Goal: Task Accomplishment & Management: Contribute content

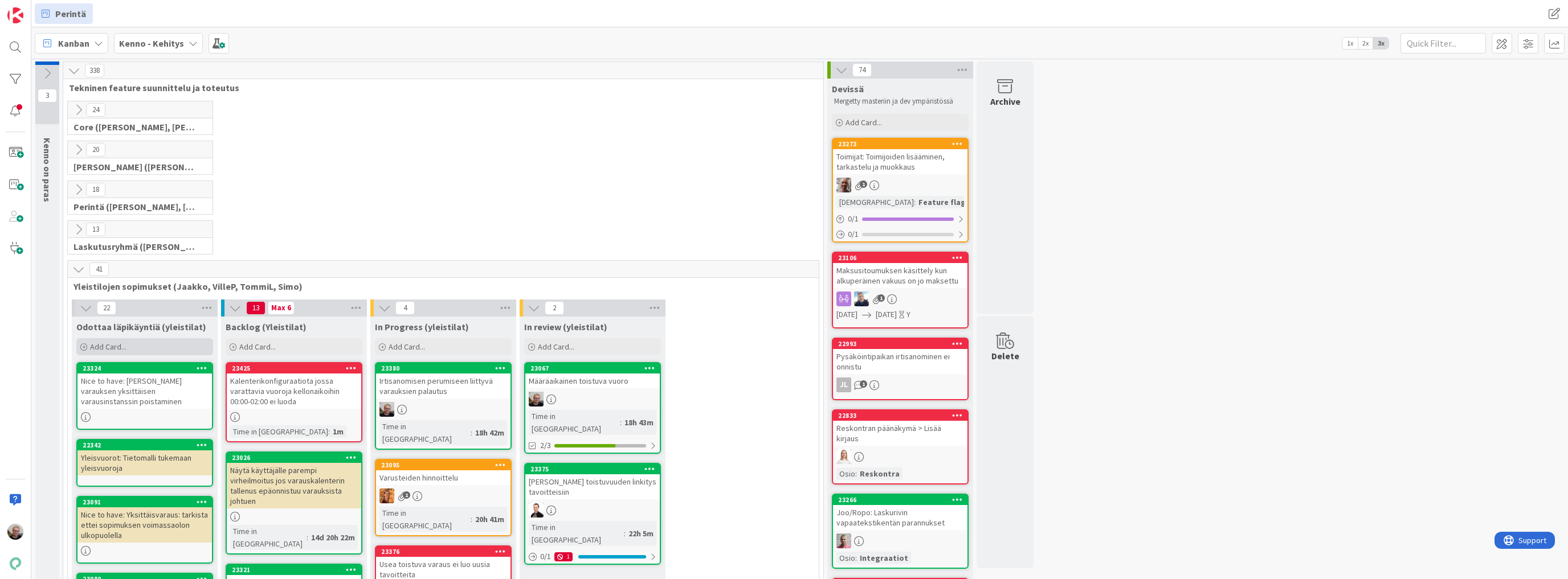
click at [144, 348] on div "Add Card..." at bounding box center [144, 346] width 137 height 17
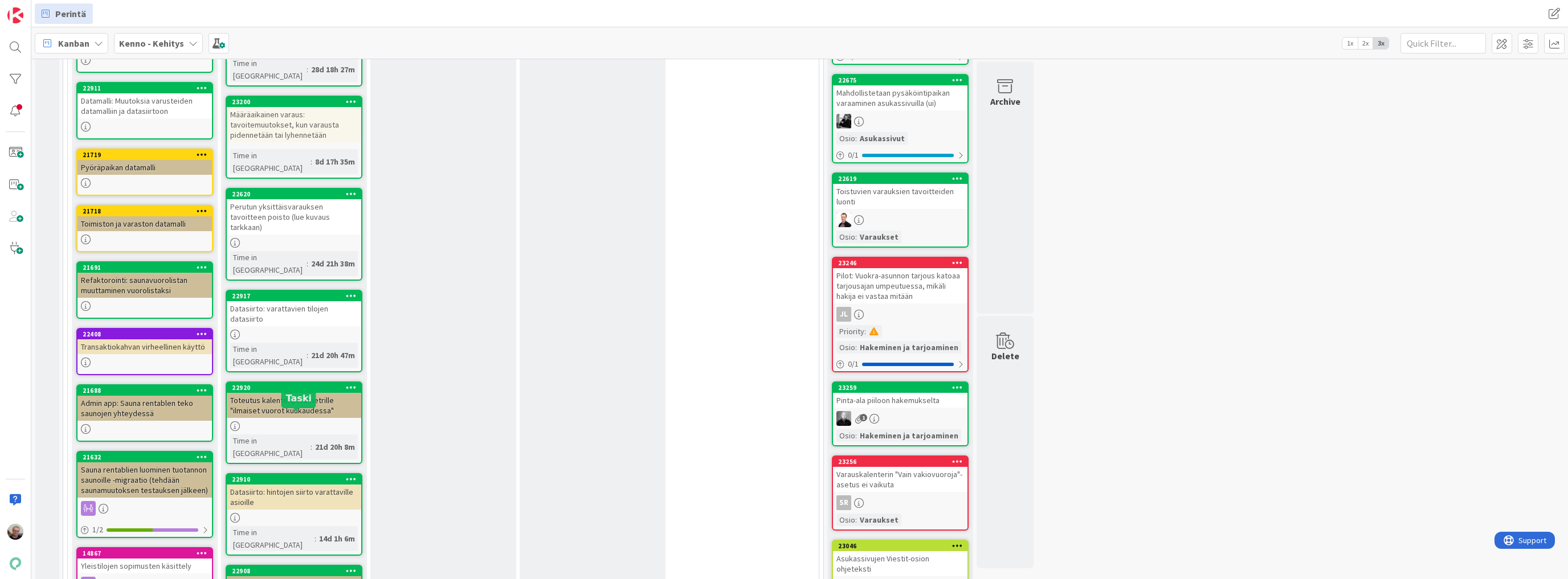
scroll to position [1002, 0]
click at [318, 576] on div "Datasiirto: päivitykset maksulajien siirtoon" at bounding box center [294, 588] width 134 height 25
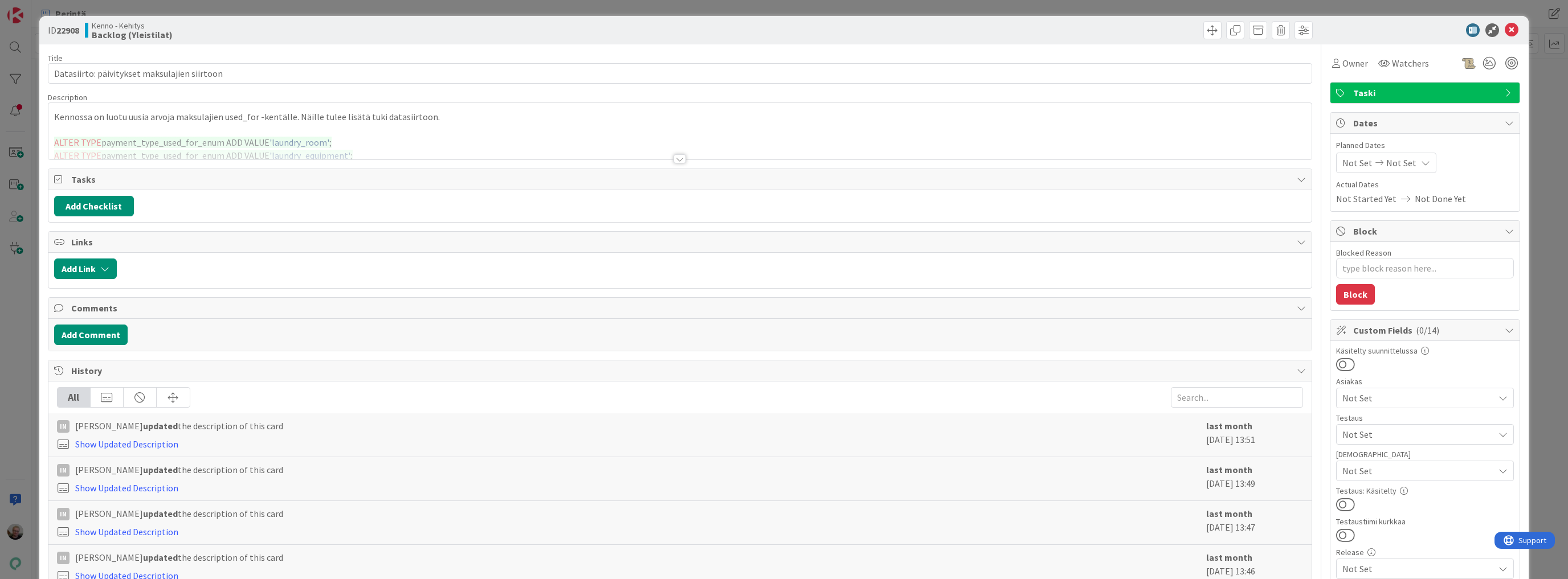
click at [346, 133] on div at bounding box center [680, 144] width 1263 height 29
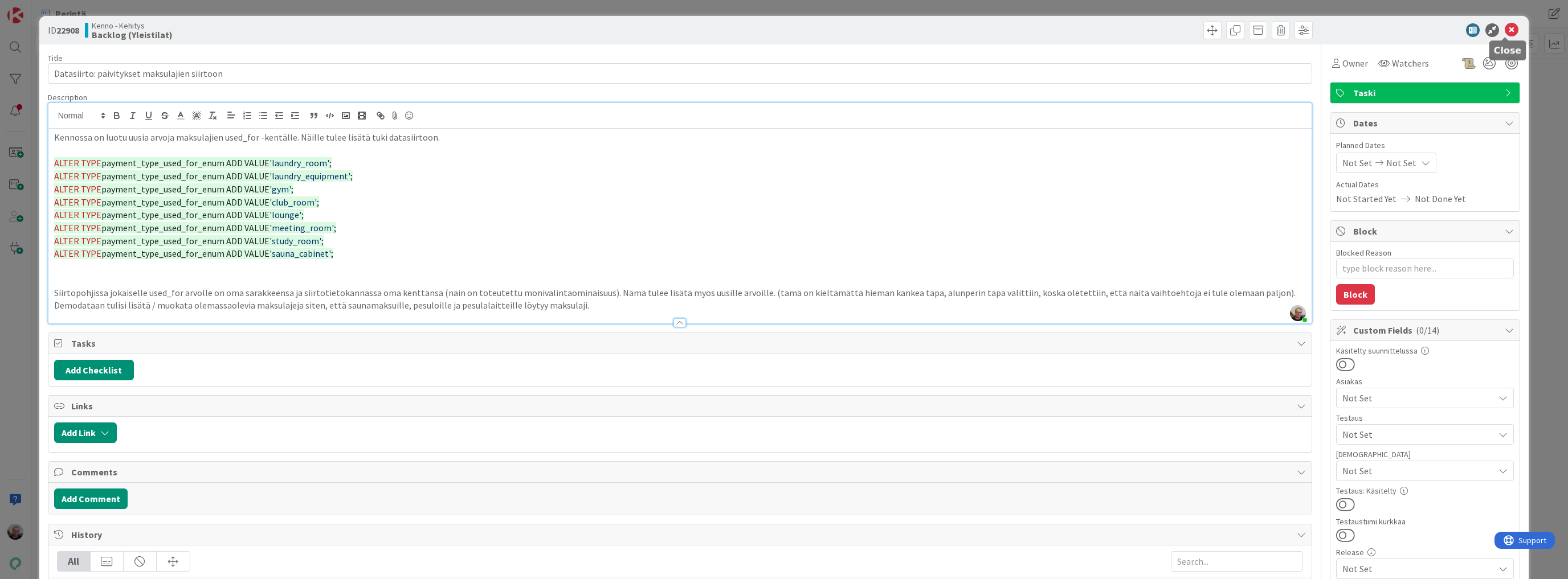
drag, startPoint x: 1500, startPoint y: 29, endPoint x: 1401, endPoint y: 46, distance: 100.4
click at [1505, 29] on icon at bounding box center [1512, 31] width 14 height 14
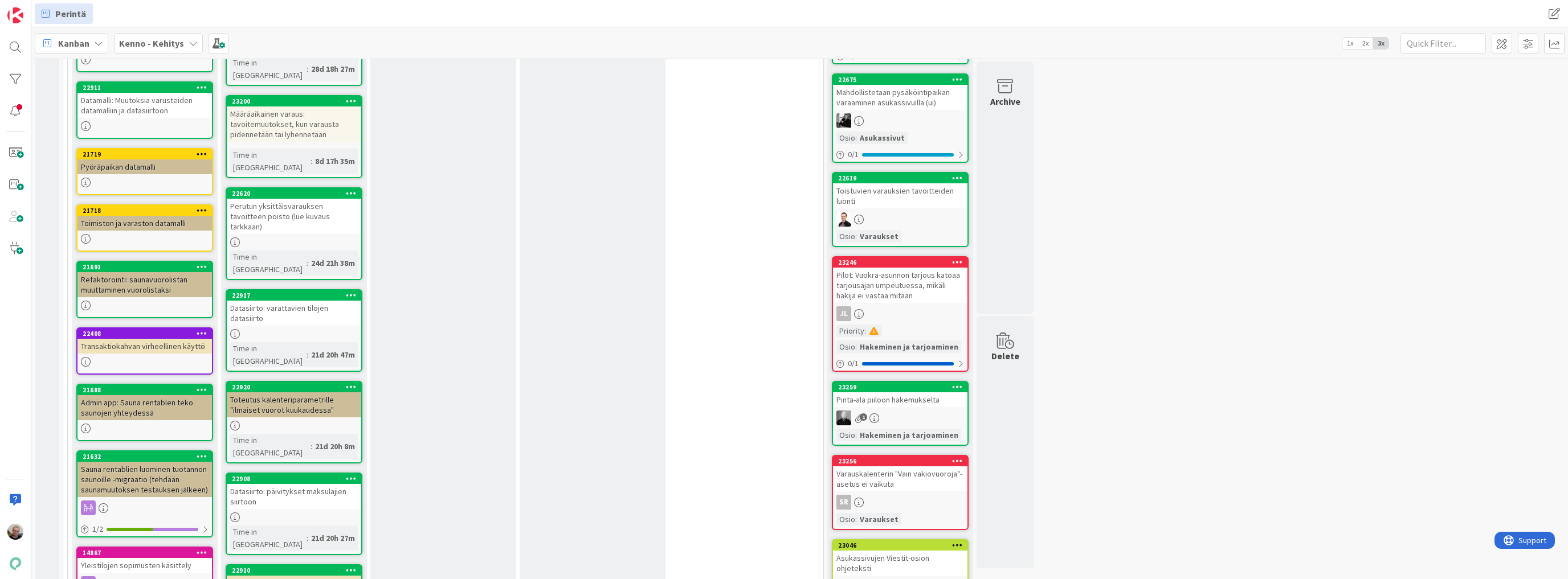
click at [309, 484] on div "Datasiirto: päivitykset maksulajien siirtoon" at bounding box center [294, 496] width 134 height 25
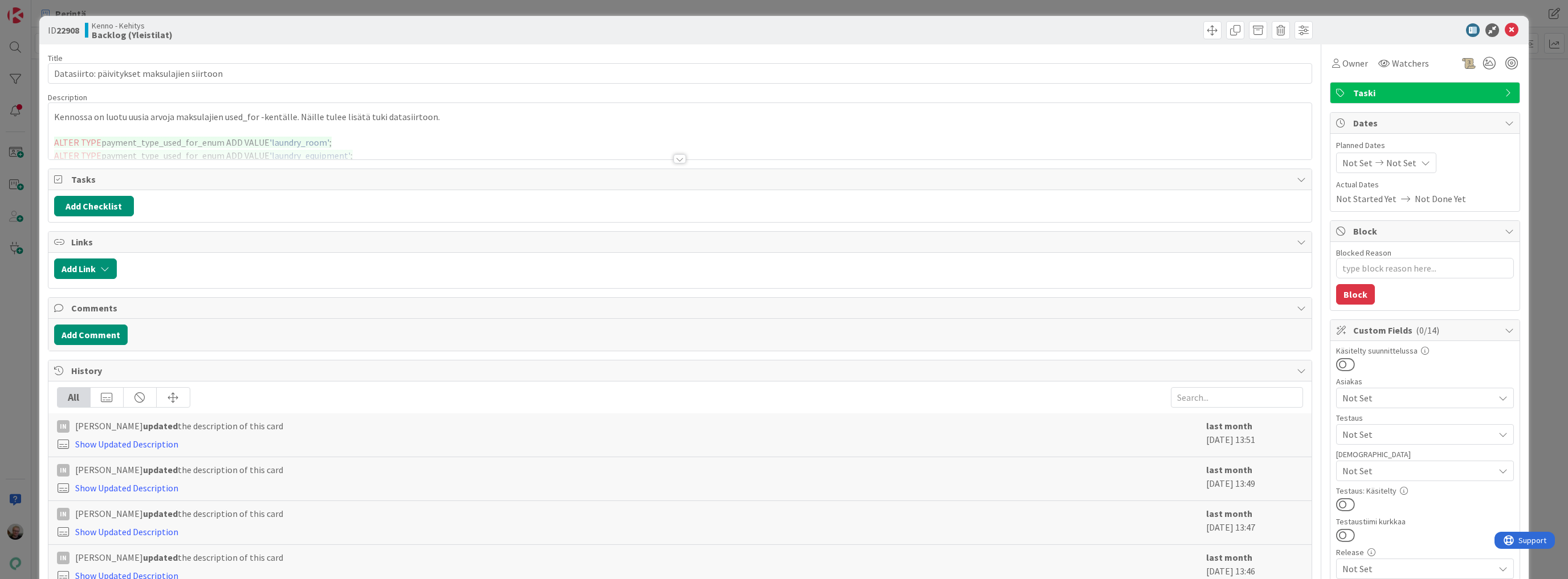
click at [427, 139] on div at bounding box center [680, 144] width 1263 height 29
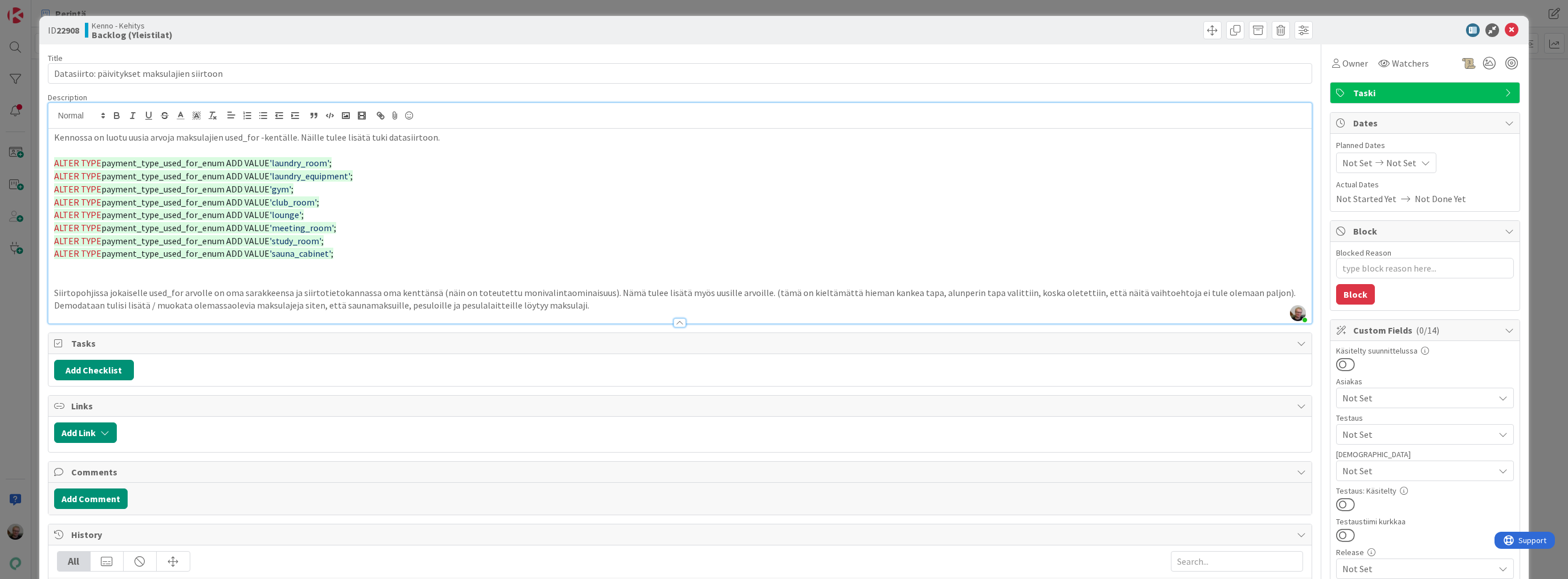
click at [632, 304] on p "Demodataan tulisi lisätä / muokata olemassaolevia maksulajeja siten, että sauna…" at bounding box center [680, 305] width 1251 height 13
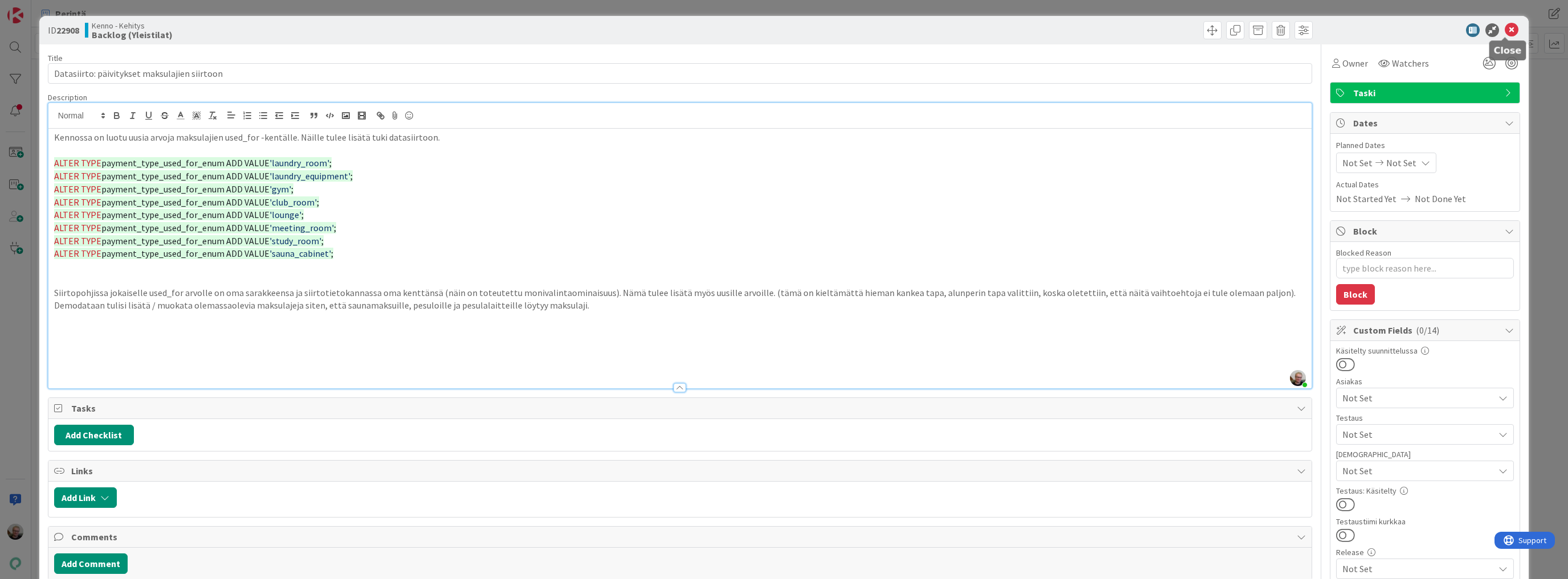
click at [1505, 31] on icon at bounding box center [1512, 31] width 14 height 14
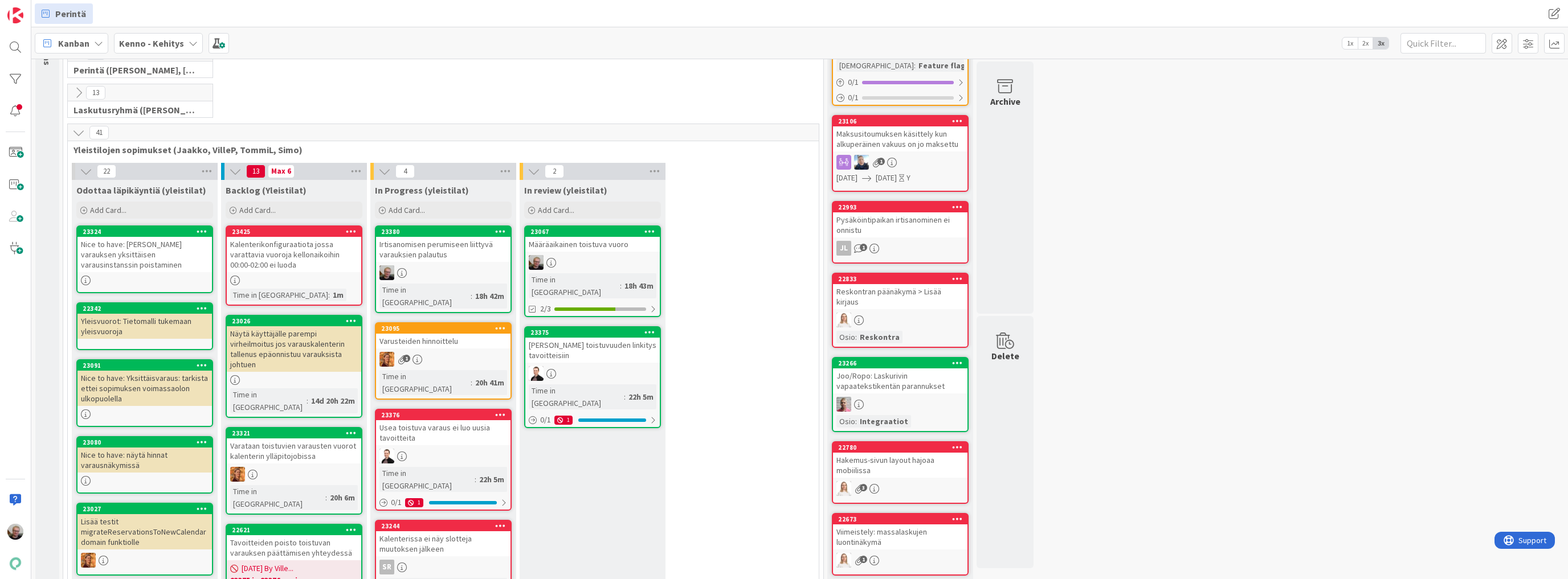
scroll to position [228, 0]
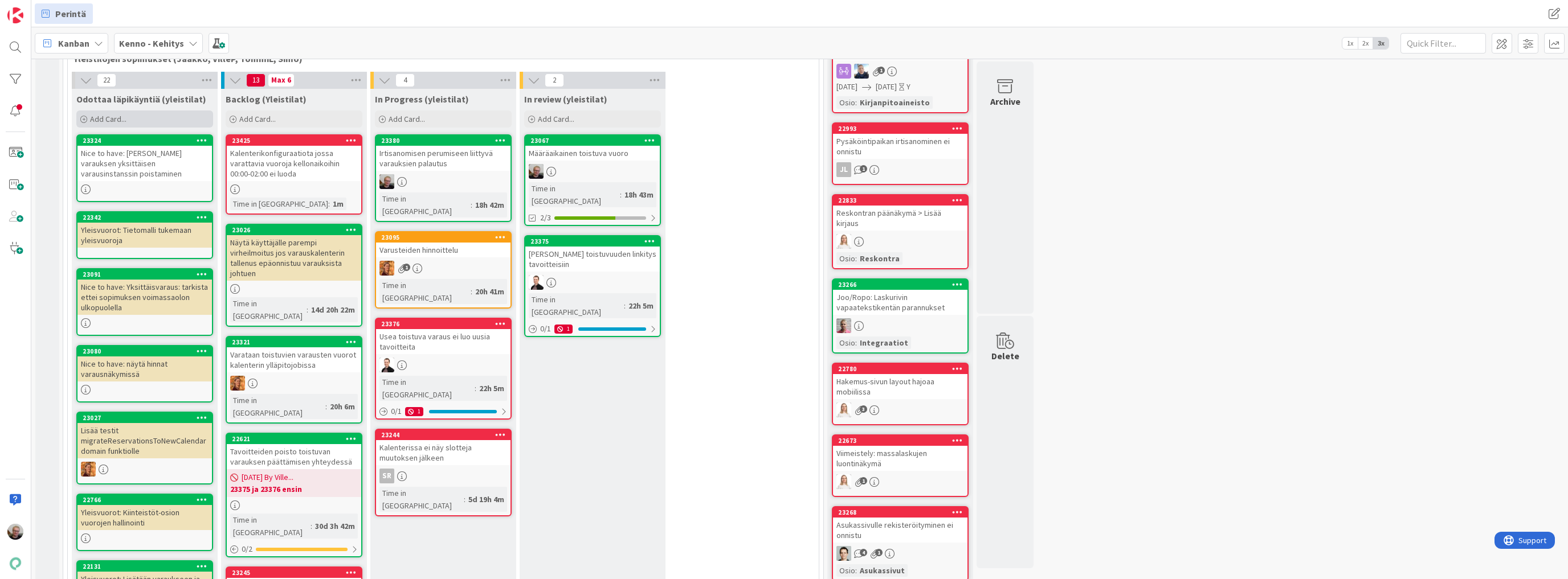
click at [118, 118] on span "Add Card..." at bounding box center [108, 118] width 37 height 10
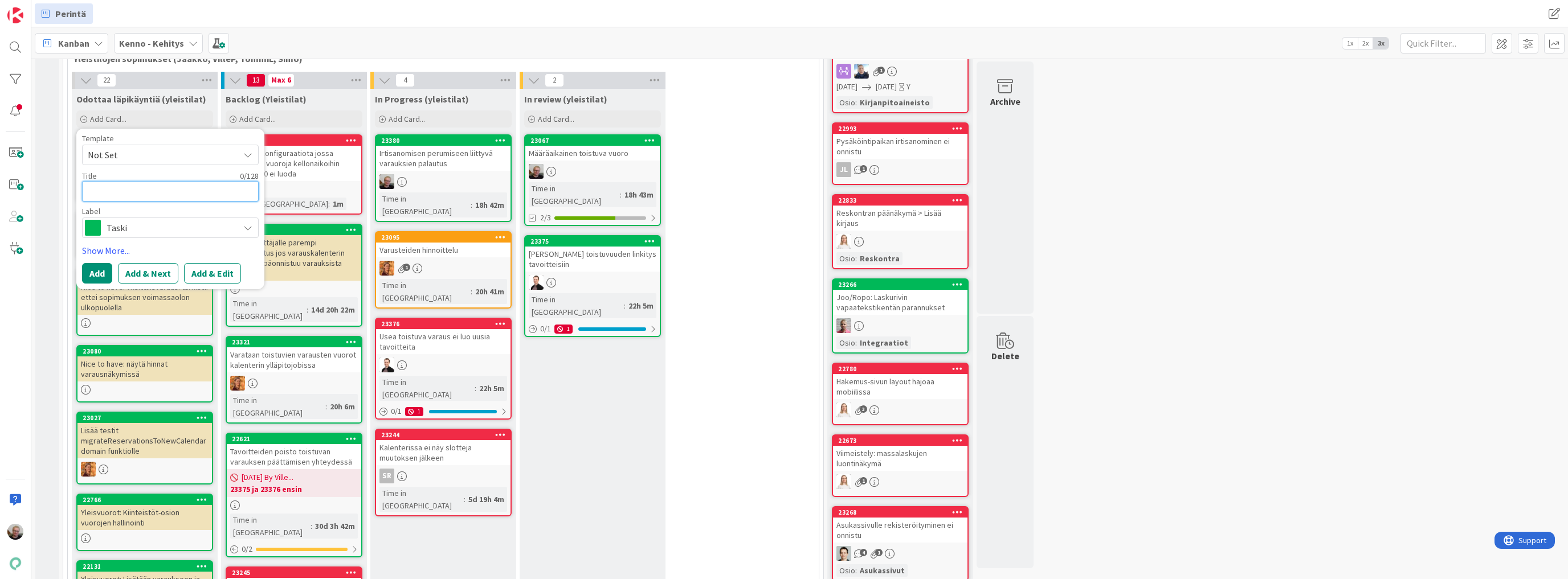
type textarea "x"
type textarea "Y"
type textarea "x"
type textarea "Yl"
type textarea "x"
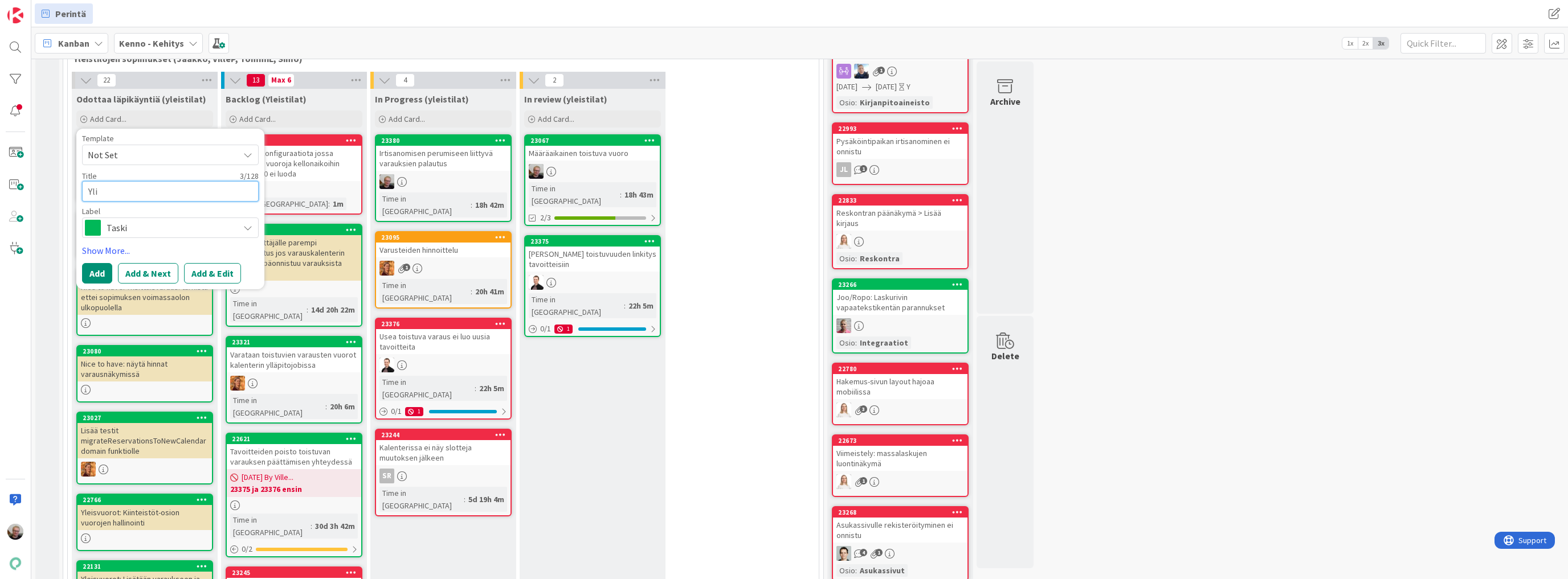
type textarea "Ylie"
type textarea "x"
type textarea "Ylies"
type textarea "x"
type textarea "Ylie"
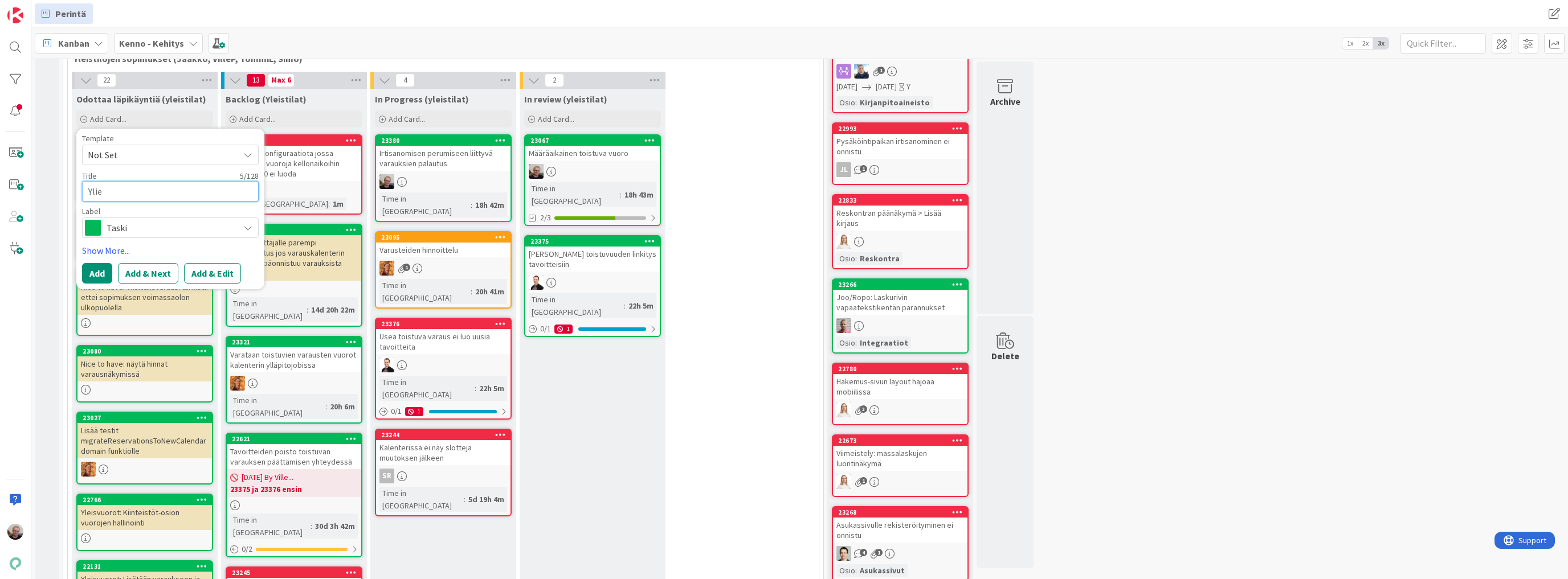
type textarea "x"
type textarea "Yli"
type textarea "x"
type textarea "Yl"
type textarea "x"
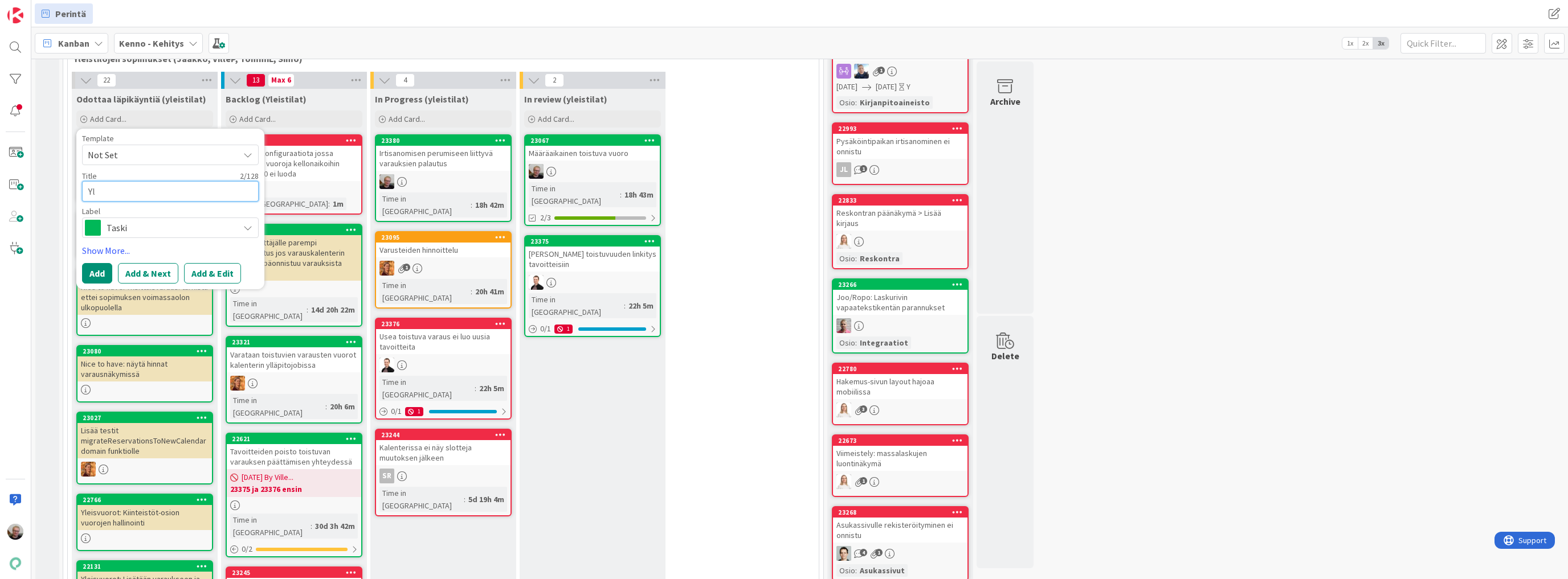
type textarea "Yle"
type textarea "x"
type textarea "Ylei"
type textarea "x"
type textarea "Yleis"
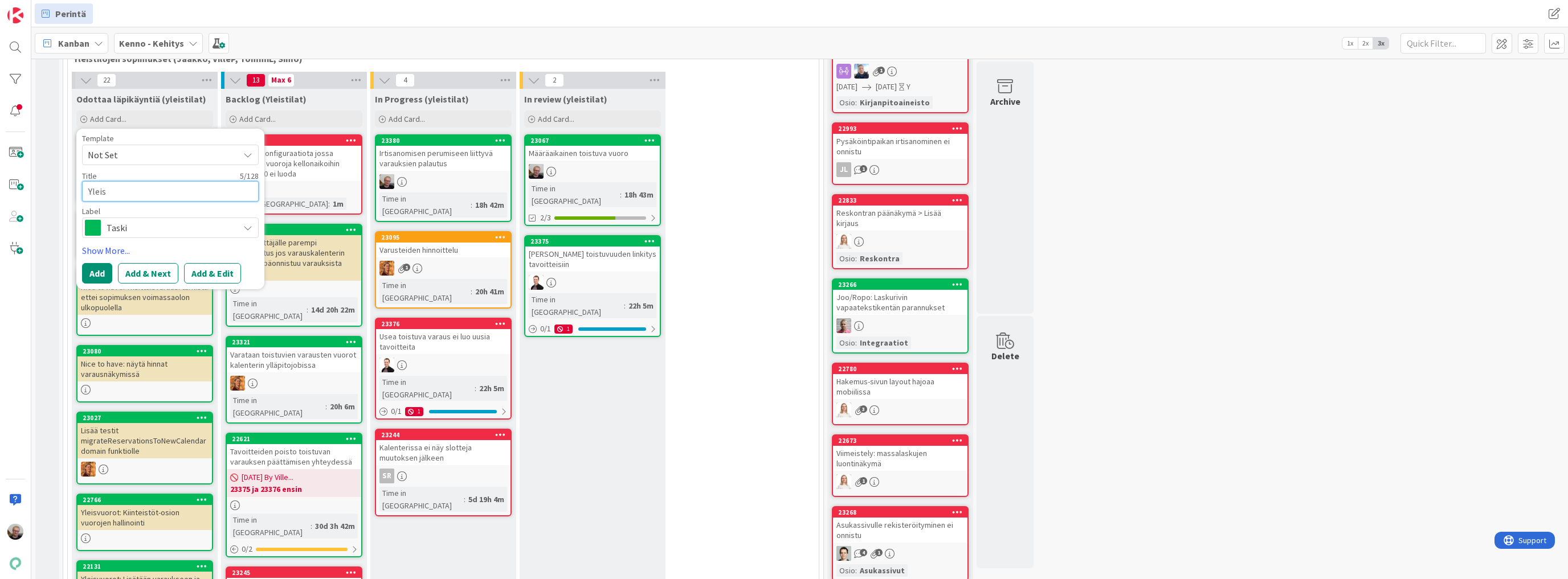
type textarea "x"
type textarea "Yleist"
type textarea "x"
type textarea "Yleisti"
type textarea "x"
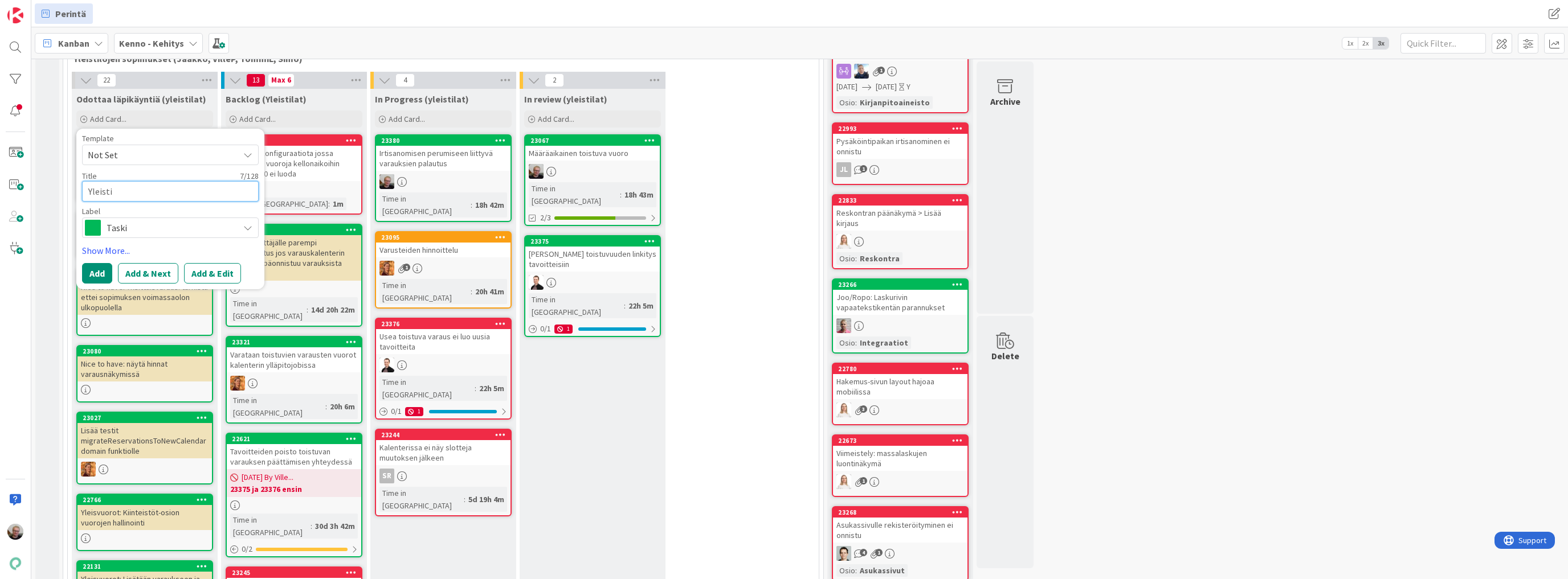
type textarea "Yleistil"
type textarea "x"
type textarea "Yleistilo"
type textarea "x"
type textarea "Yleistiloj"
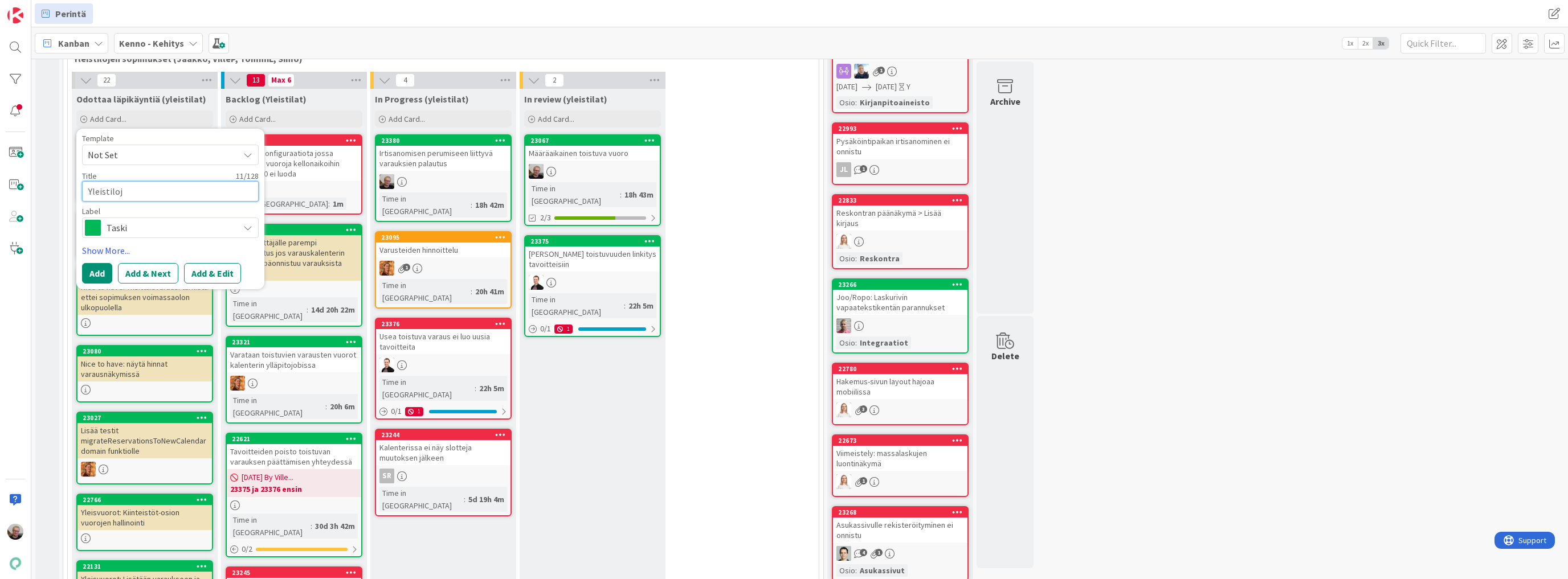
type textarea "x"
type textarea "Yleistiloje"
type textarea "x"
type textarea "Yleistilojen"
type textarea "x"
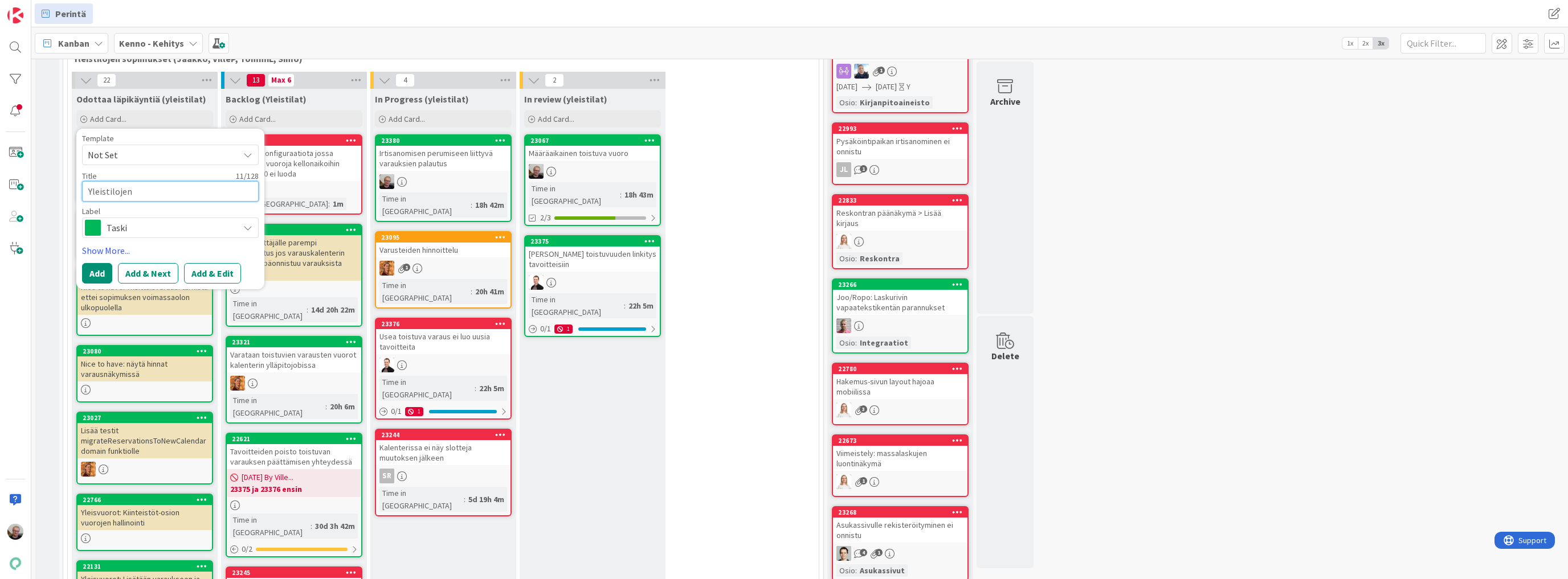
type textarea "Yleistilojen"
type textarea "x"
type textarea "Yleistilojen h"
type textarea "x"
type textarea "Yleistilojen hi"
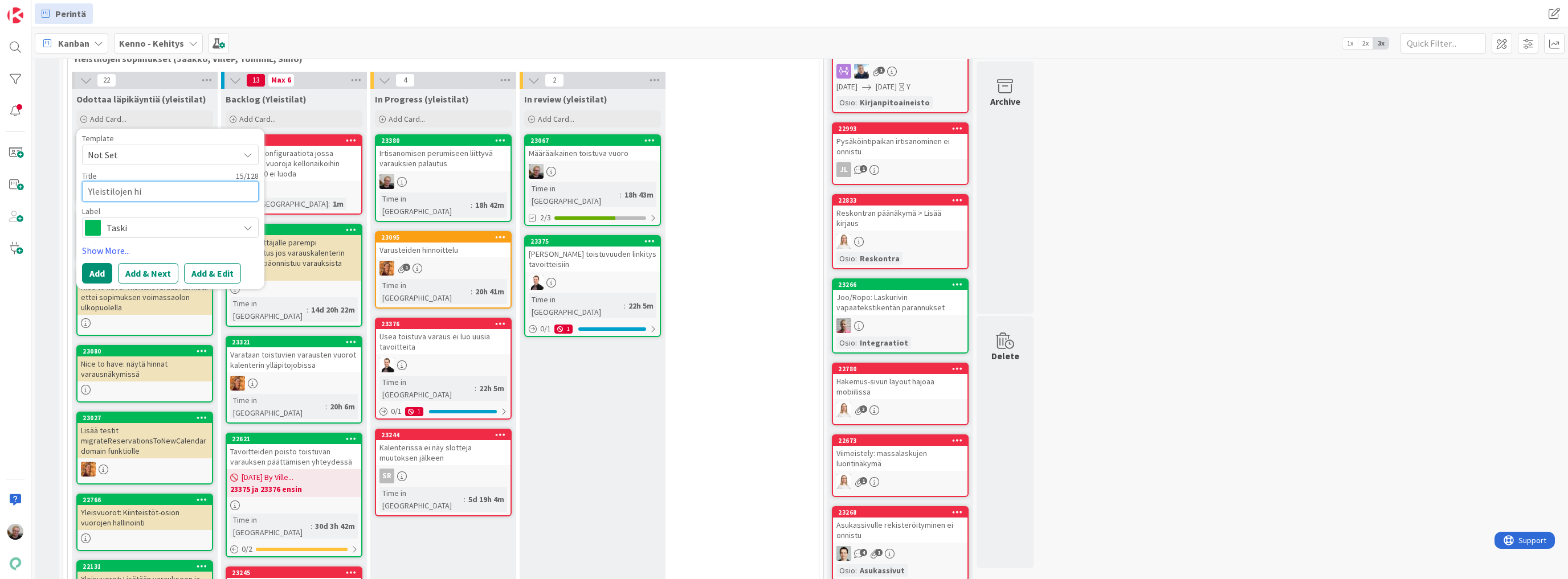
type textarea "x"
type textarea "Yleistilojen hin"
type textarea "x"
type textarea "Yleistilojen hinto"
type textarea "x"
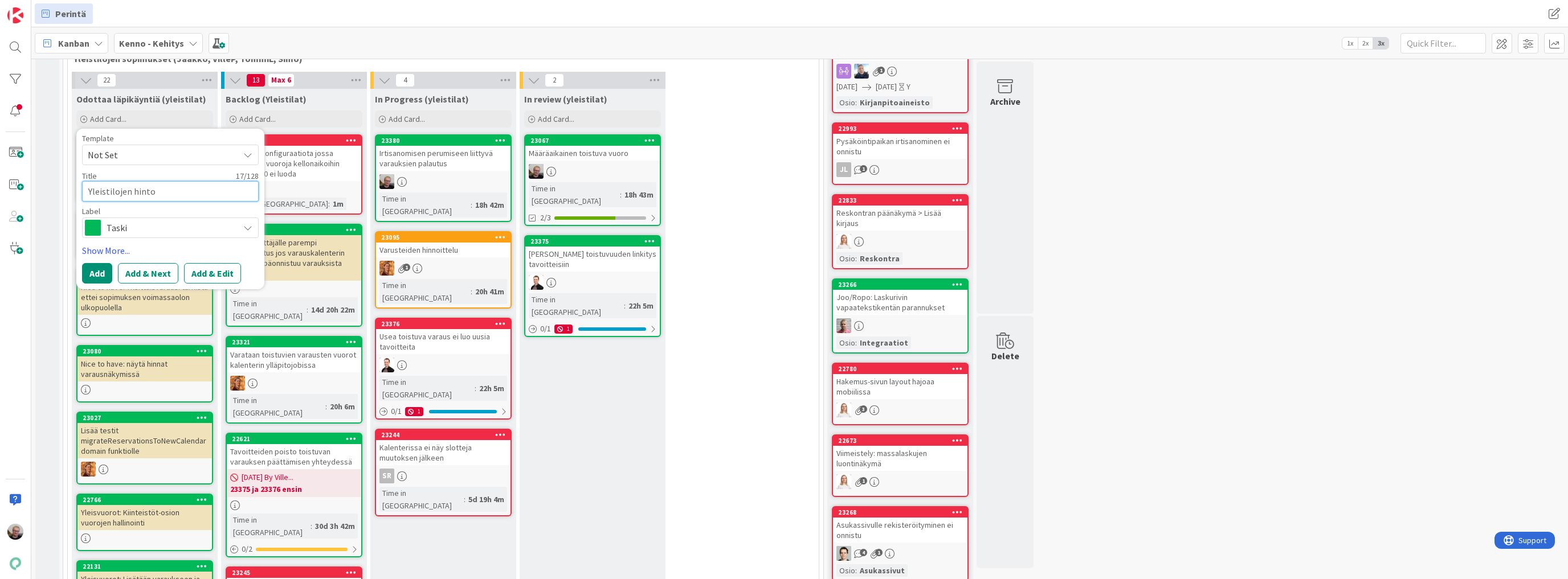
type textarea "Yleistilojen hintoj"
type textarea "x"
type textarea "Yleistilojen hintoje"
type textarea "x"
type textarea "Yleistilojen hintojen"
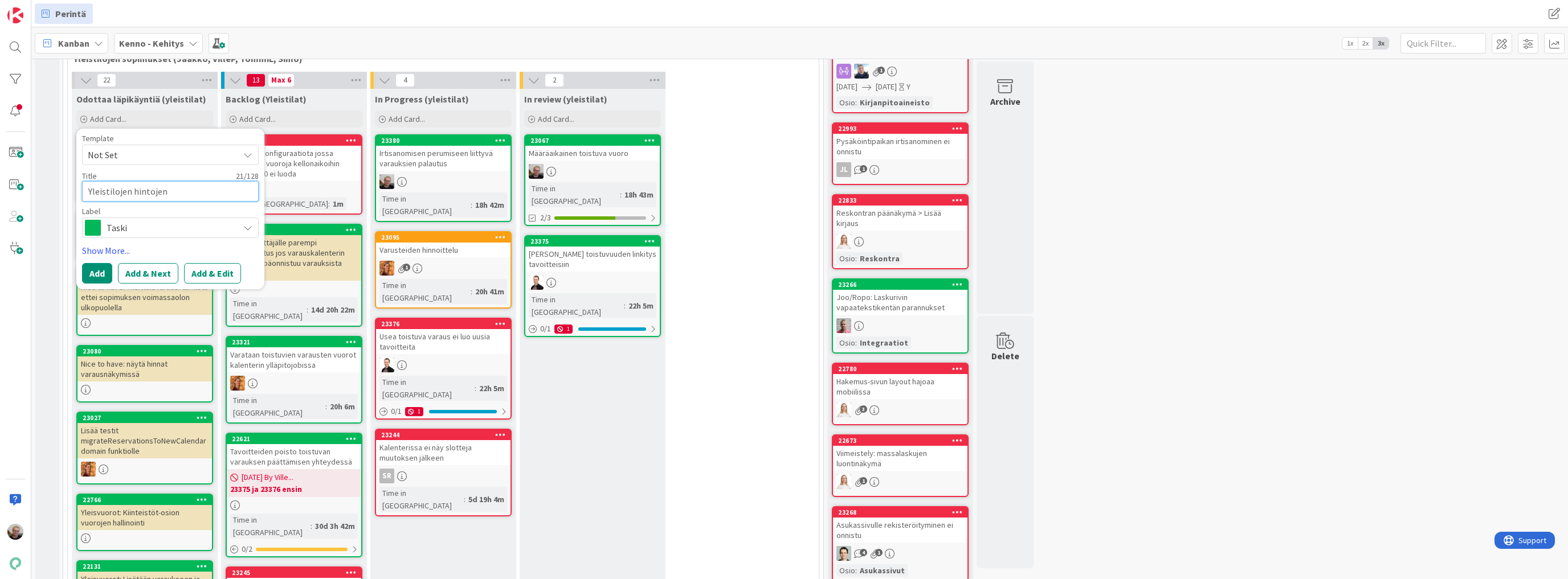
type textarea "x"
type textarea "Yleistilojen hintojen"
type textarea "x"
type textarea "Yleistilojen hintojen m"
type textarea "x"
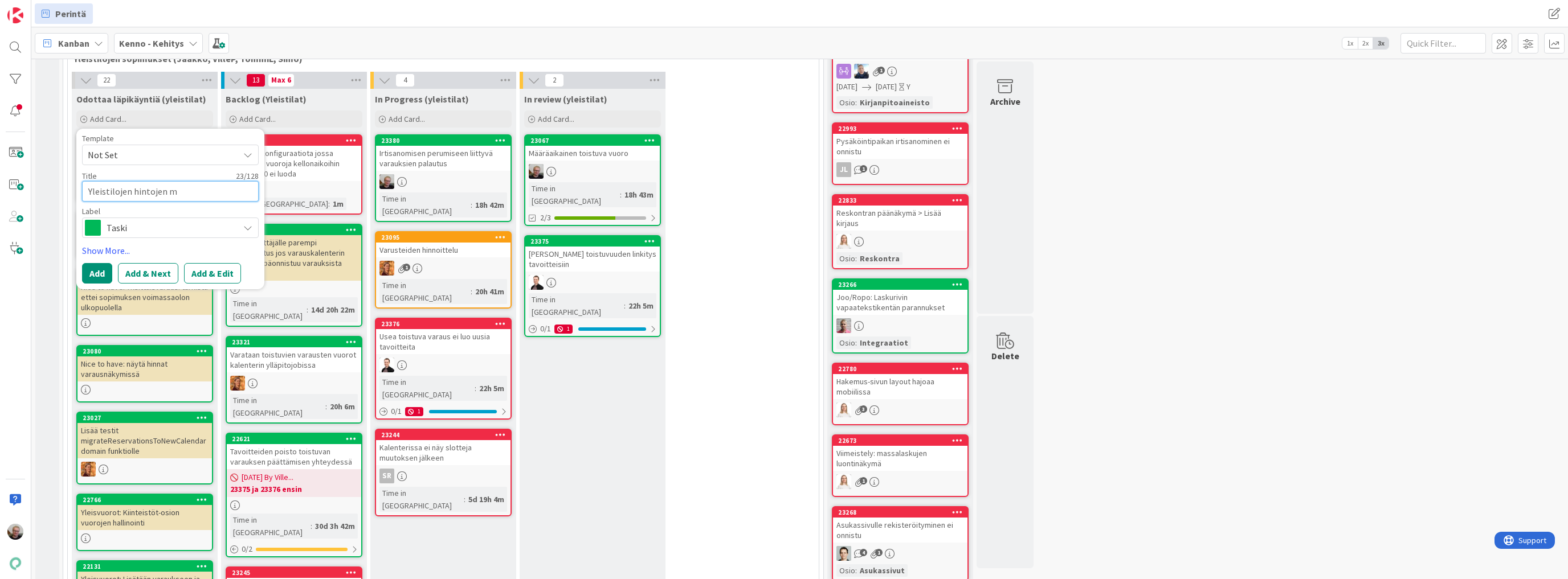
type textarea "Yleistilojen hintojen mu"
type textarea "x"
type textarea "Yleistilojen hintojen muo"
type textarea "x"
type textarea "Yleistilojen hintojen muok"
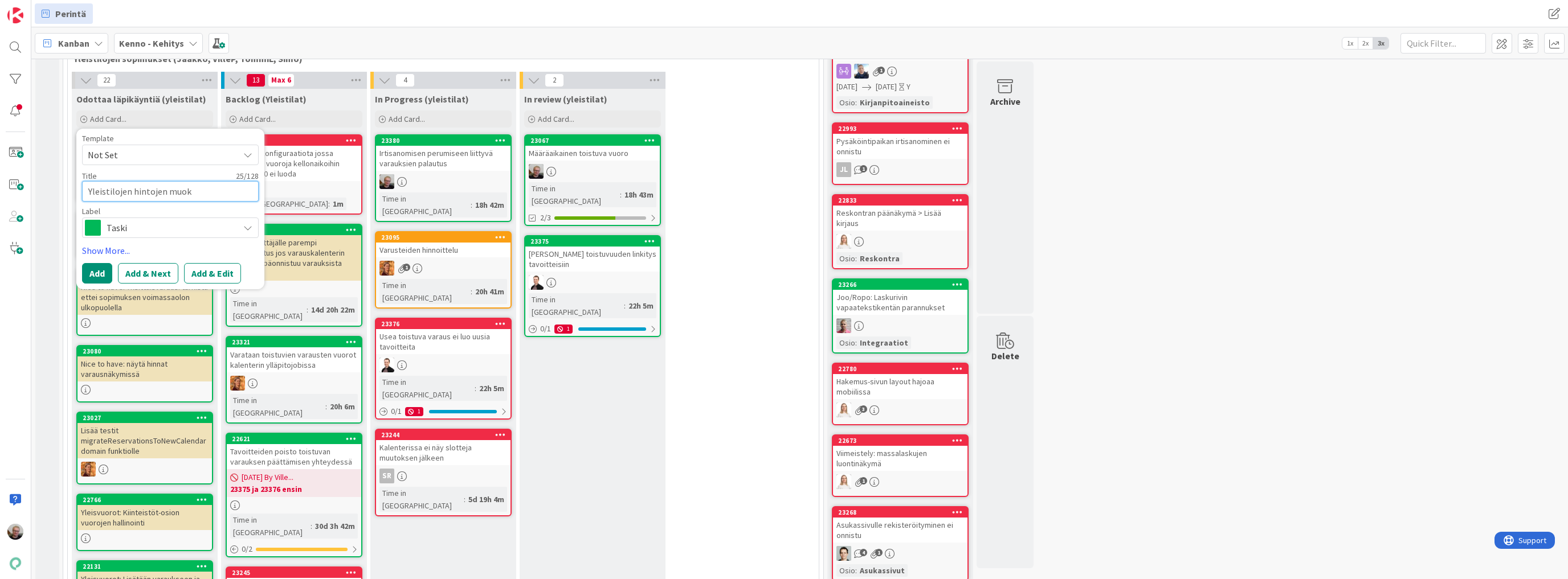
type textarea "x"
type textarea "Yleistilojen hintojen muokk"
type textarea "x"
type textarea "Yleistilojen hintojen muokka"
type textarea "x"
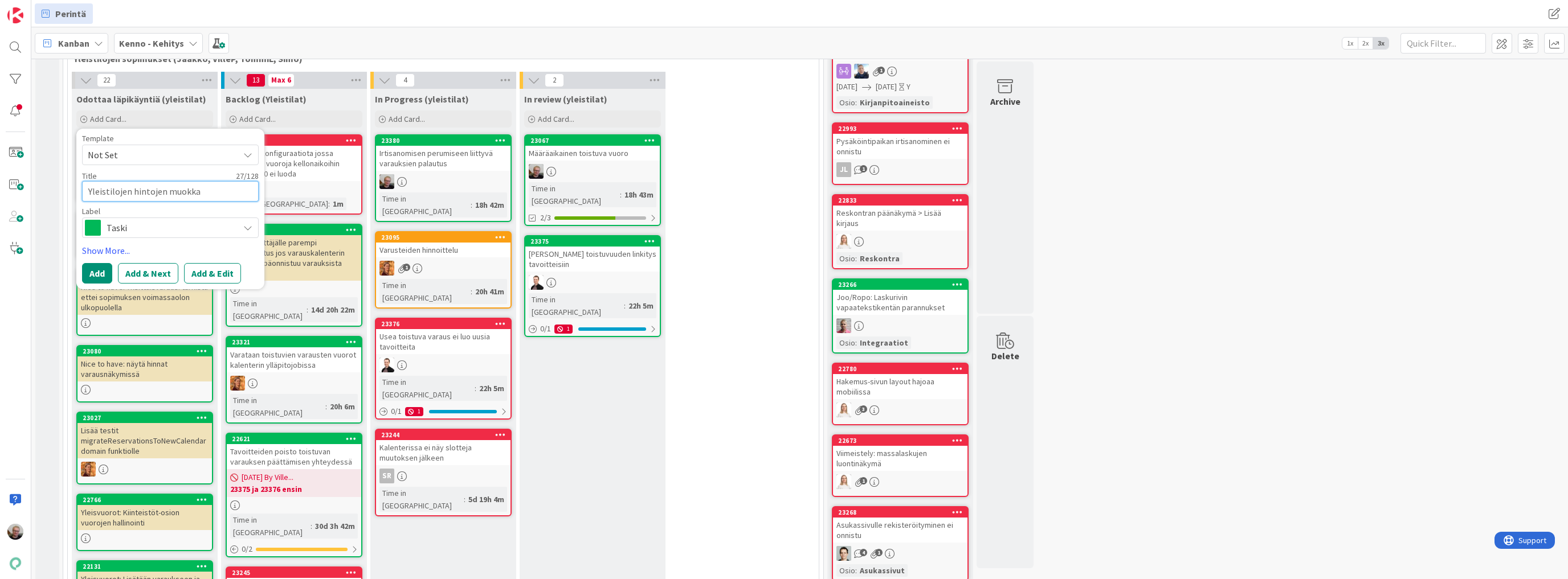
type textarea "Yleistilojen hintojen muokkau"
type textarea "x"
type textarea "Yleistilojen hintojen muokkaus"
click at [200, 271] on button "Add & Edit" at bounding box center [212, 273] width 57 height 21
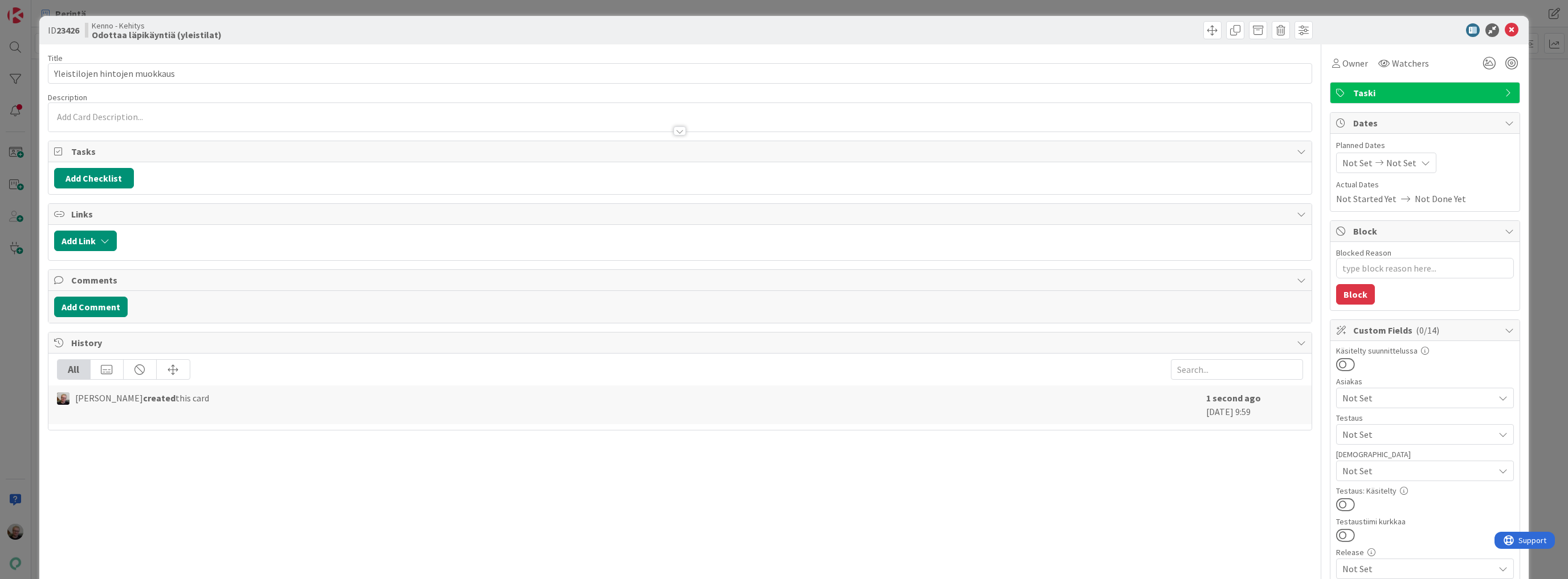
type textarea "x"
click at [256, 120] on div at bounding box center [680, 125] width 1263 height 12
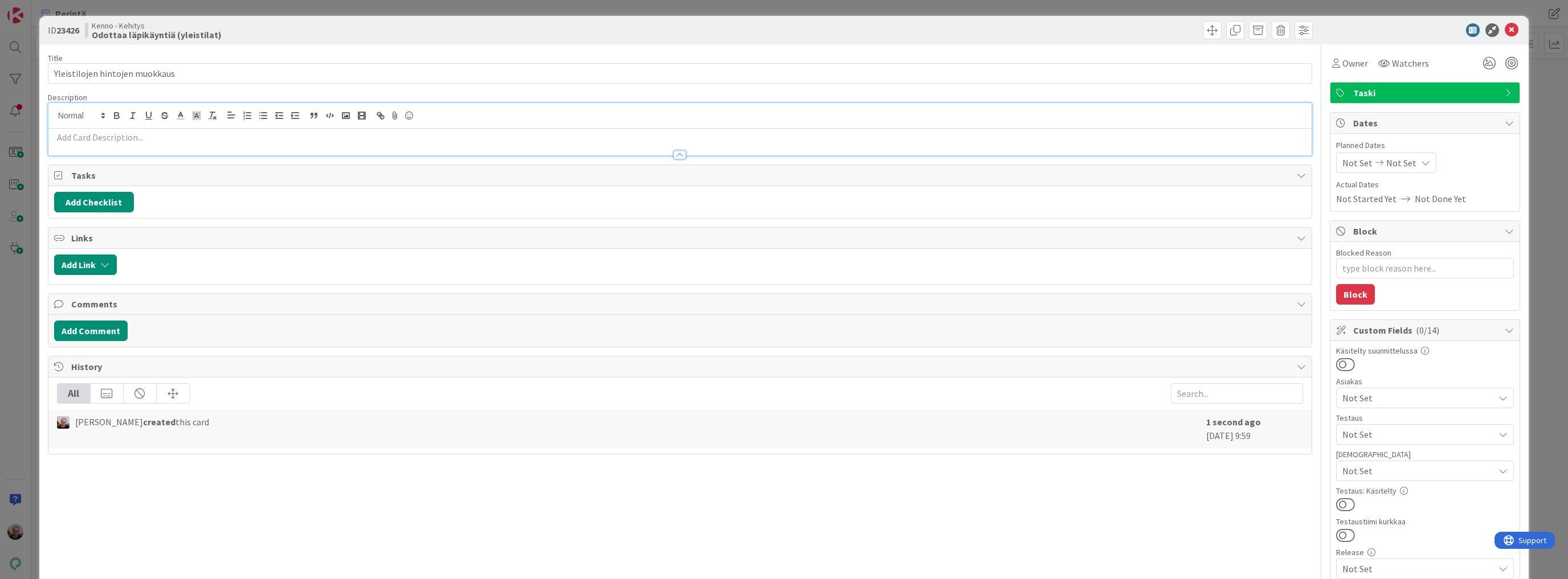
click at [305, 137] on p at bounding box center [680, 137] width 1251 height 13
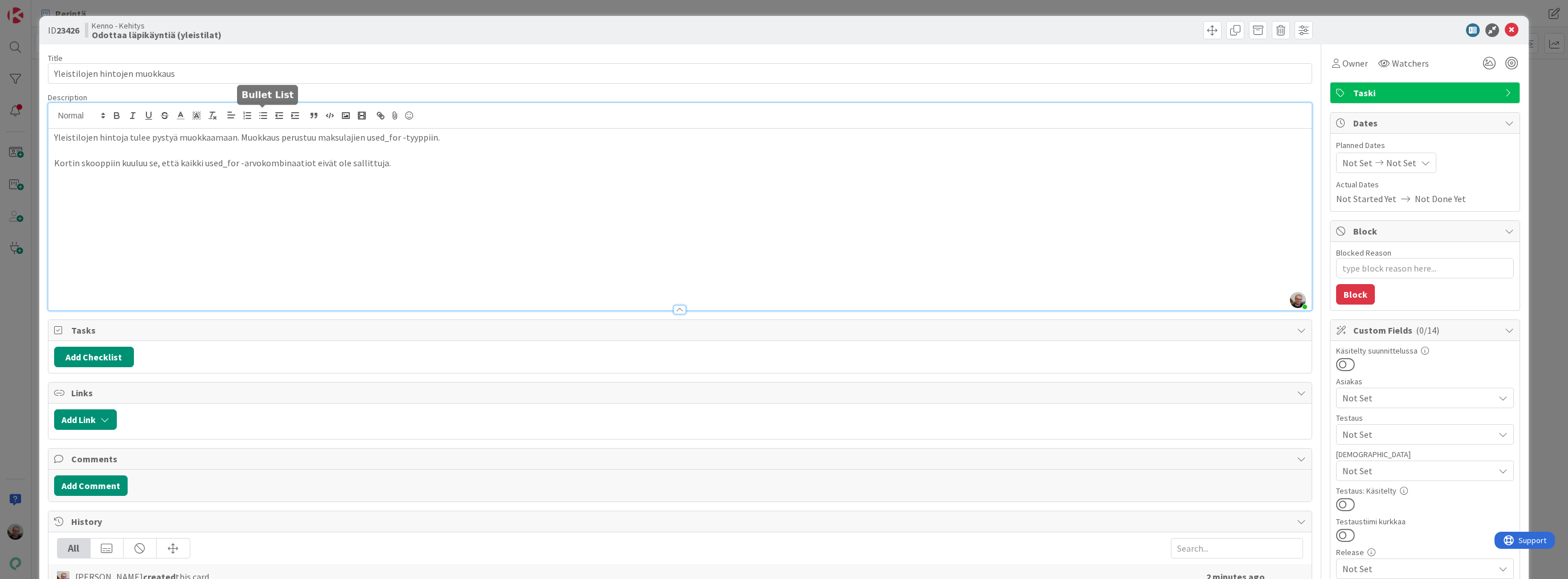
click at [261, 119] on icon "button" at bounding box center [263, 115] width 10 height 10
click at [462, 137] on p "Yleistilojen hintoja tulee pystyä muokkaamaan. Muokkaus perustuu maksulajien us…" at bounding box center [680, 137] width 1251 height 13
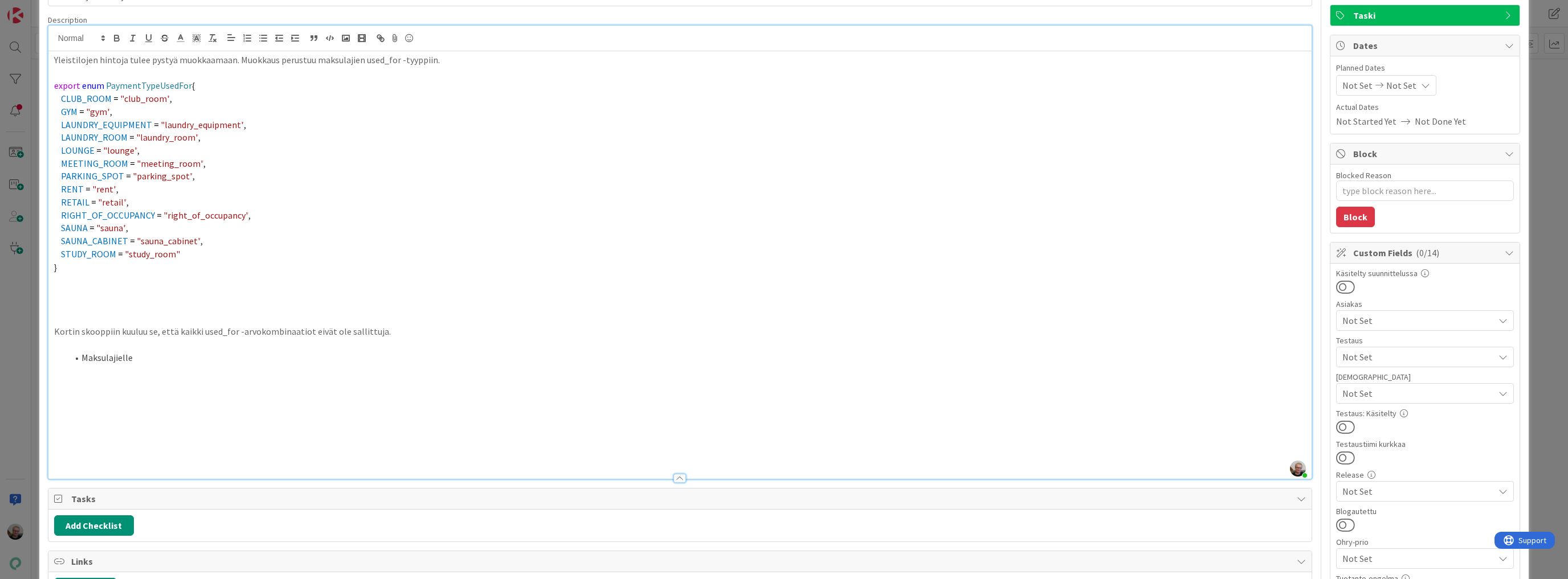
scroll to position [228, 0]
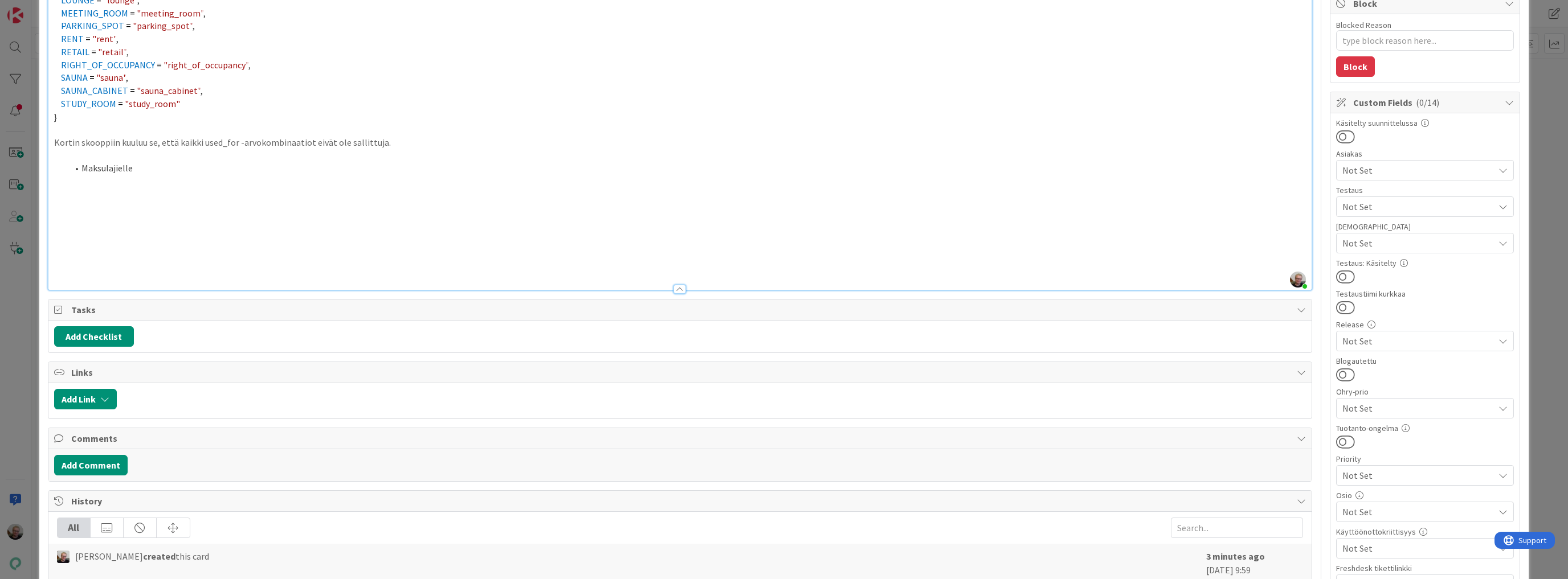
click at [138, 166] on li "Maksulajielle" at bounding box center [687, 168] width 1238 height 13
click at [138, 167] on li "Maksulajielle" at bounding box center [687, 168] width 1238 height 13
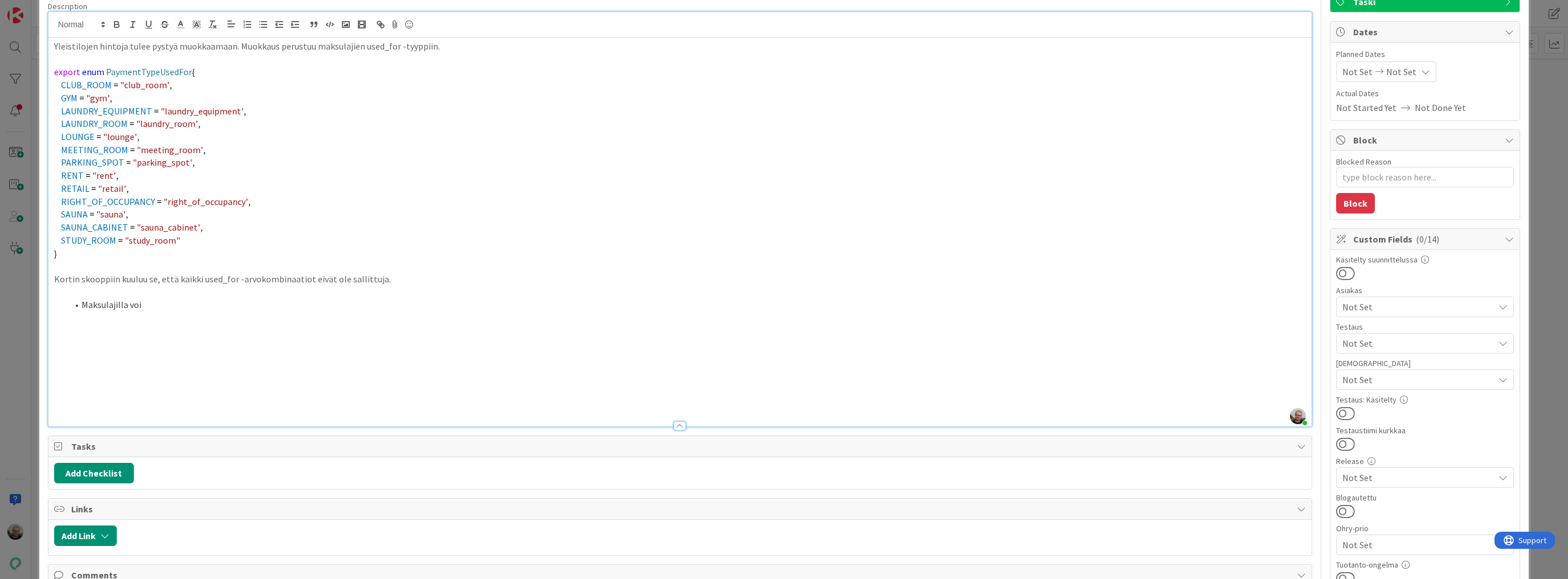
scroll to position [0, 0]
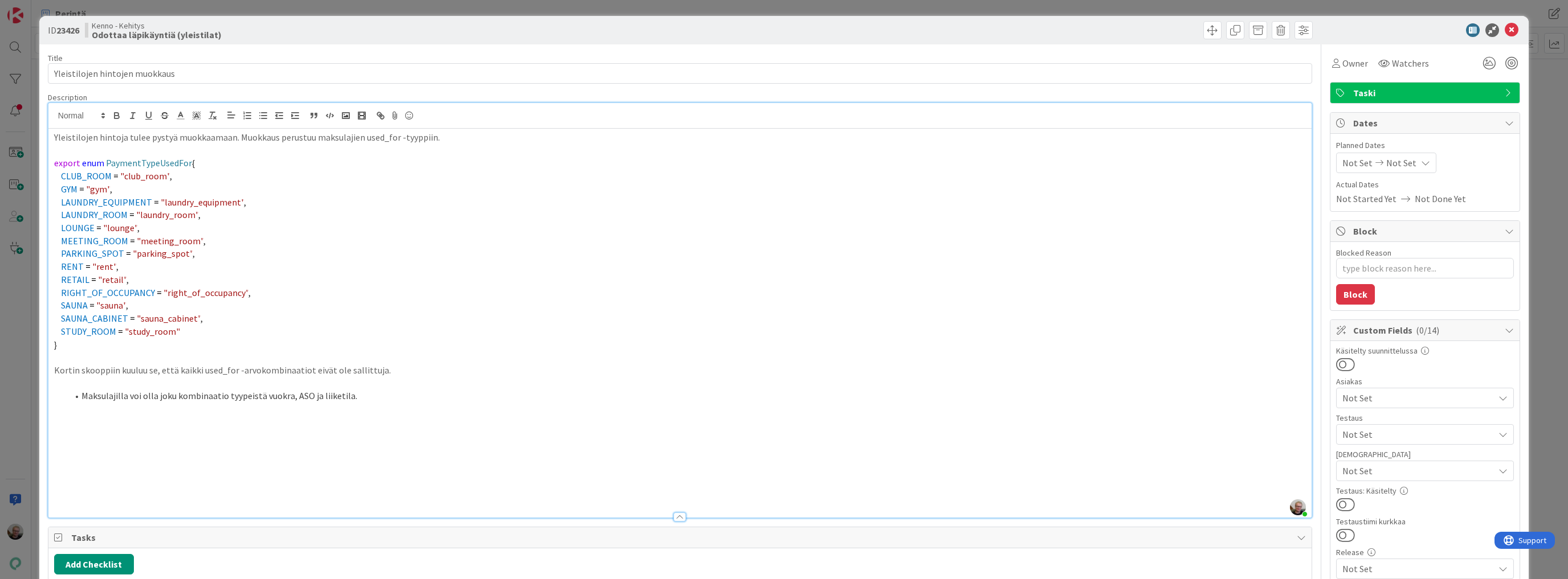
click at [239, 176] on p "CLUB_ROOM = "club_room" ," at bounding box center [680, 176] width 1251 height 13
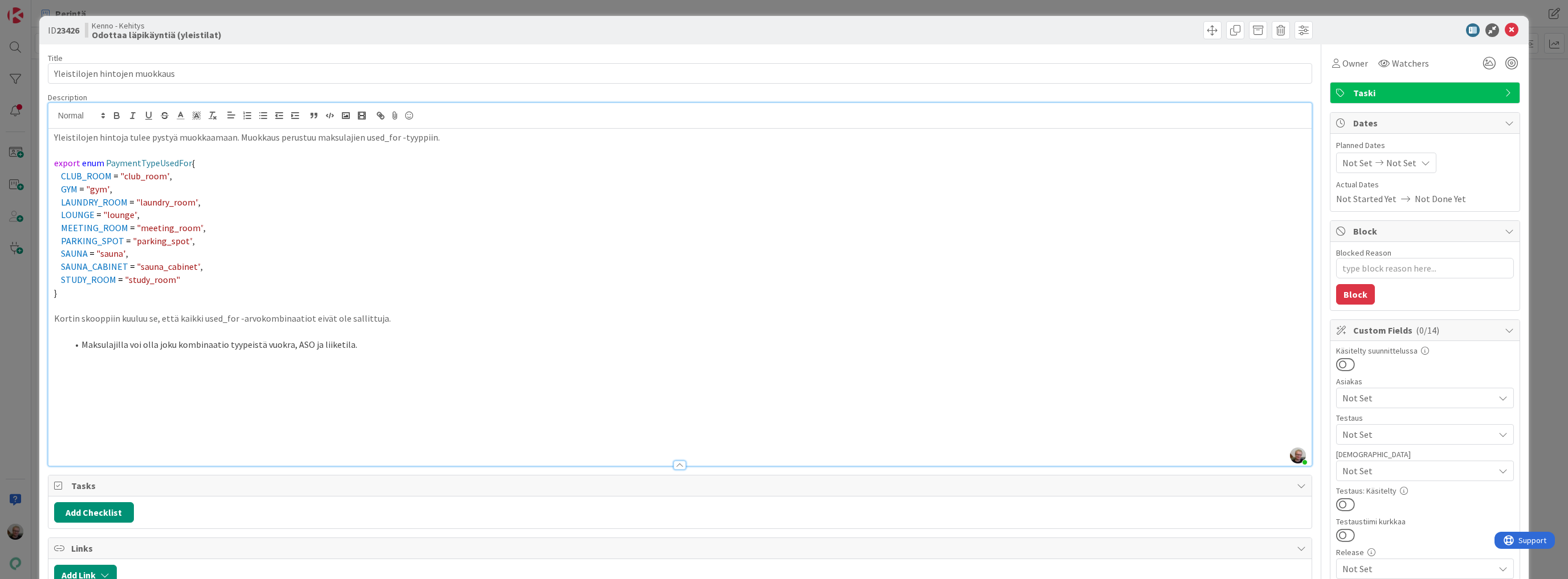
click at [54, 161] on span "export" at bounding box center [67, 163] width 27 height 12
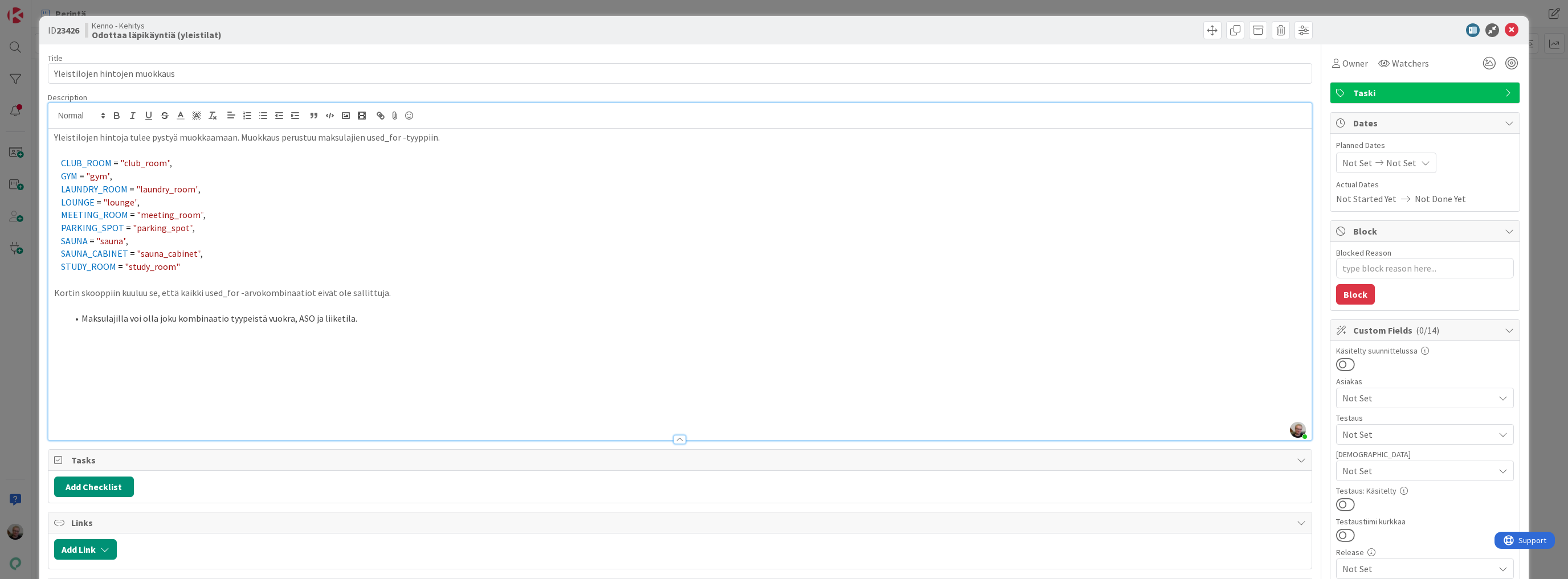
click at [442, 144] on p at bounding box center [680, 150] width 1251 height 13
click at [444, 134] on p "Yleistilojen hintoja tulee pystyä muokkaamaan. Muokkaus perustuu maksulajien us…" at bounding box center [680, 137] width 1251 height 13
click at [380, 318] on li "Maksulajilla voi olla joku kombinaatio tyypeistä vuokra, ASO ja liiketila." at bounding box center [687, 318] width 1238 height 13
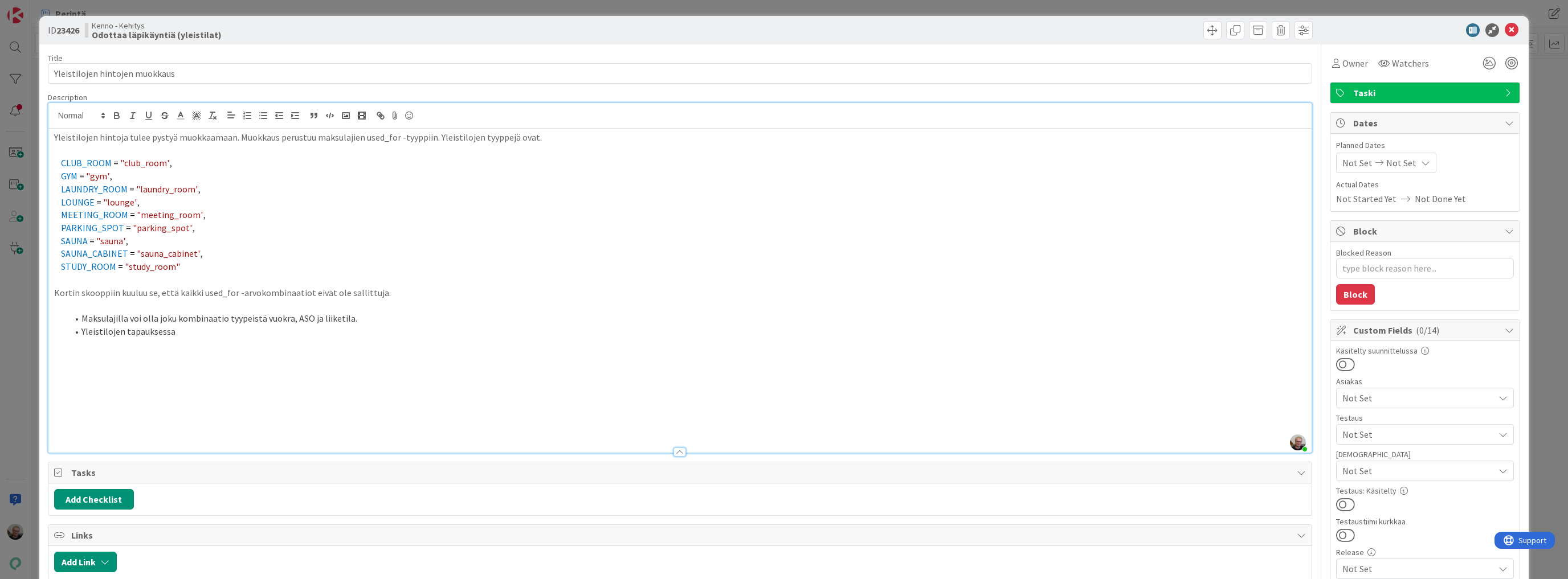
click at [135, 328] on li "Yleistilojen tapauksessa" at bounding box center [687, 331] width 1238 height 13
click at [89, 151] on p at bounding box center [680, 150] width 1251 height 13
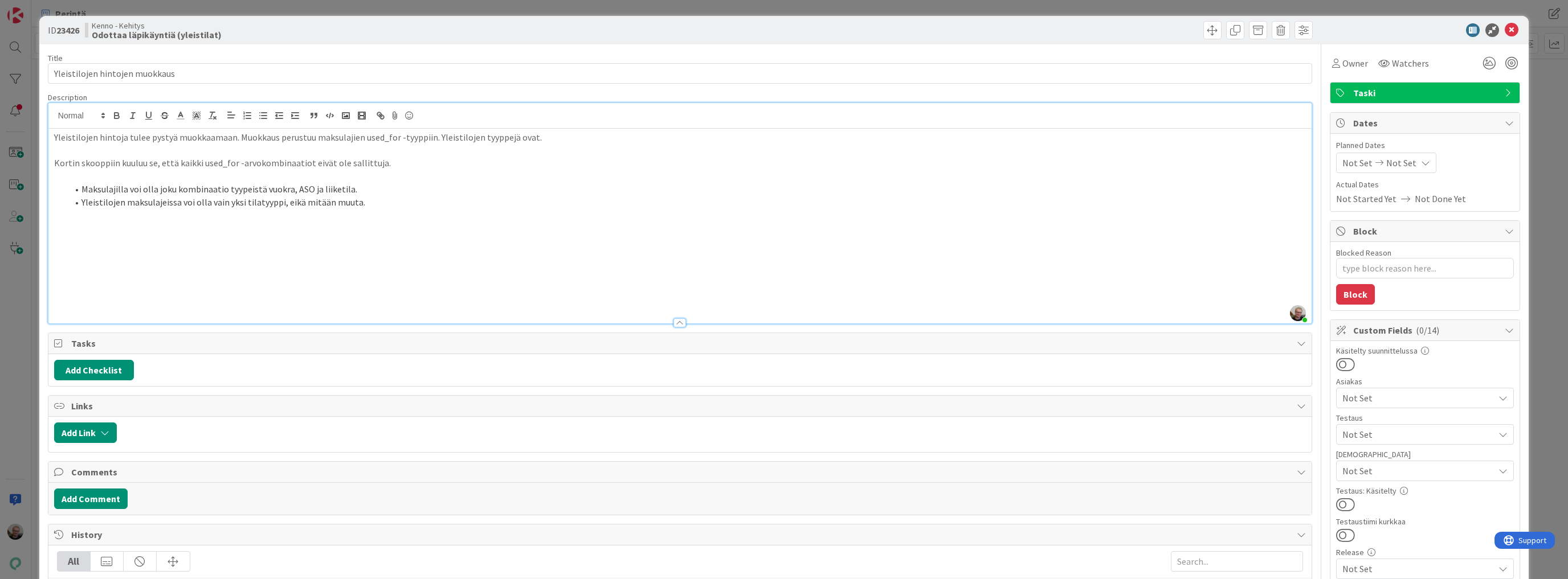
click at [371, 205] on li "Yleistilojen maksulajeissa voi olla vain yksi tilatyyppi, eikä mitään muuta." at bounding box center [687, 202] width 1238 height 13
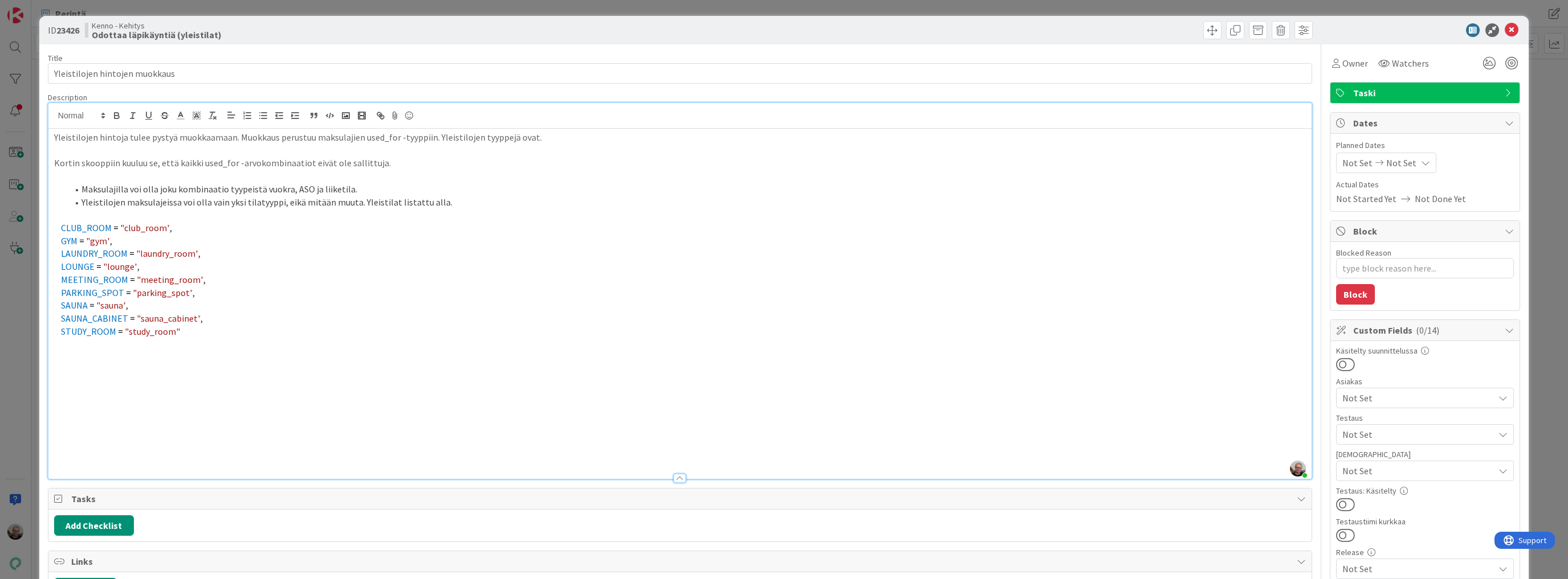
click at [643, 222] on p "CLUB_ROOM = "club_room" ," at bounding box center [680, 228] width 1251 height 13
click at [444, 198] on li "Yleistilojen maksulajeissa voi olla vain yksi tilatyyppi, eikä mitään muuta. Yl…" at bounding box center [687, 202] width 1238 height 13
click at [494, 210] on p at bounding box center [680, 214] width 1251 height 13
click at [436, 201] on li "Yleistilojen maksulajeissa voi olla vain yksi tilatyyppi, eikä mitään muuta. Yl…" at bounding box center [687, 202] width 1238 height 13
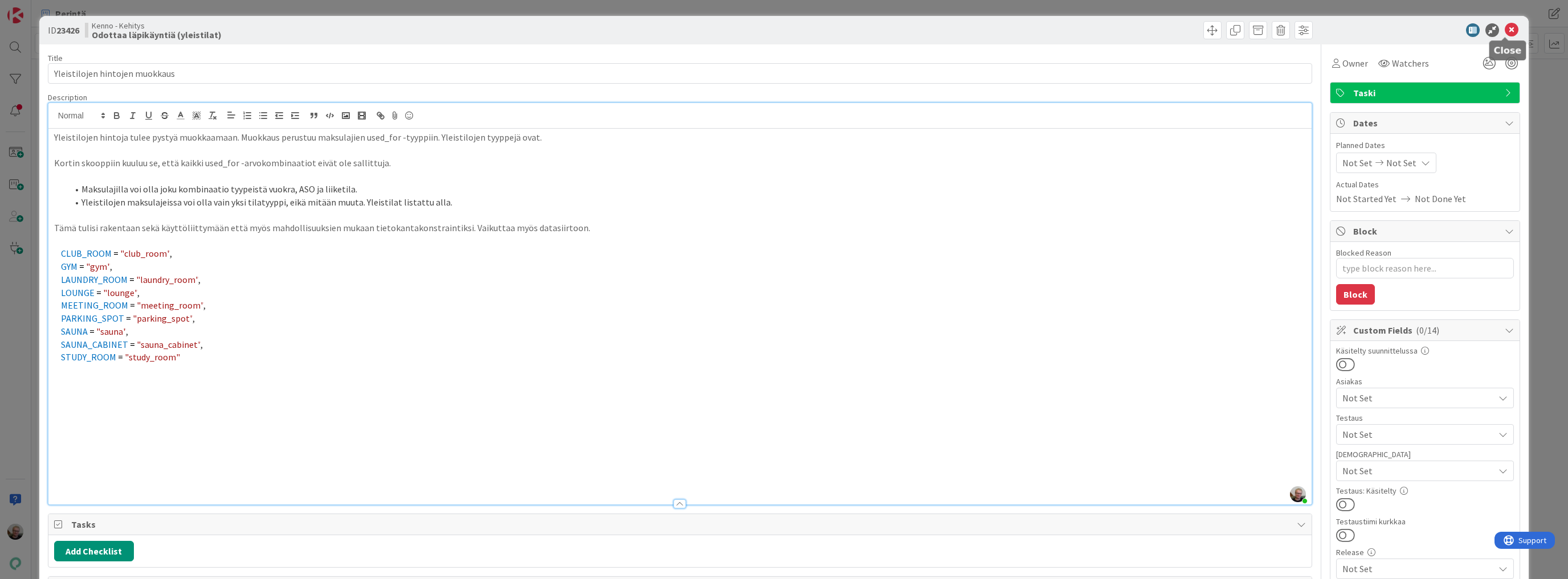
click at [1506, 32] on icon at bounding box center [1512, 31] width 14 height 14
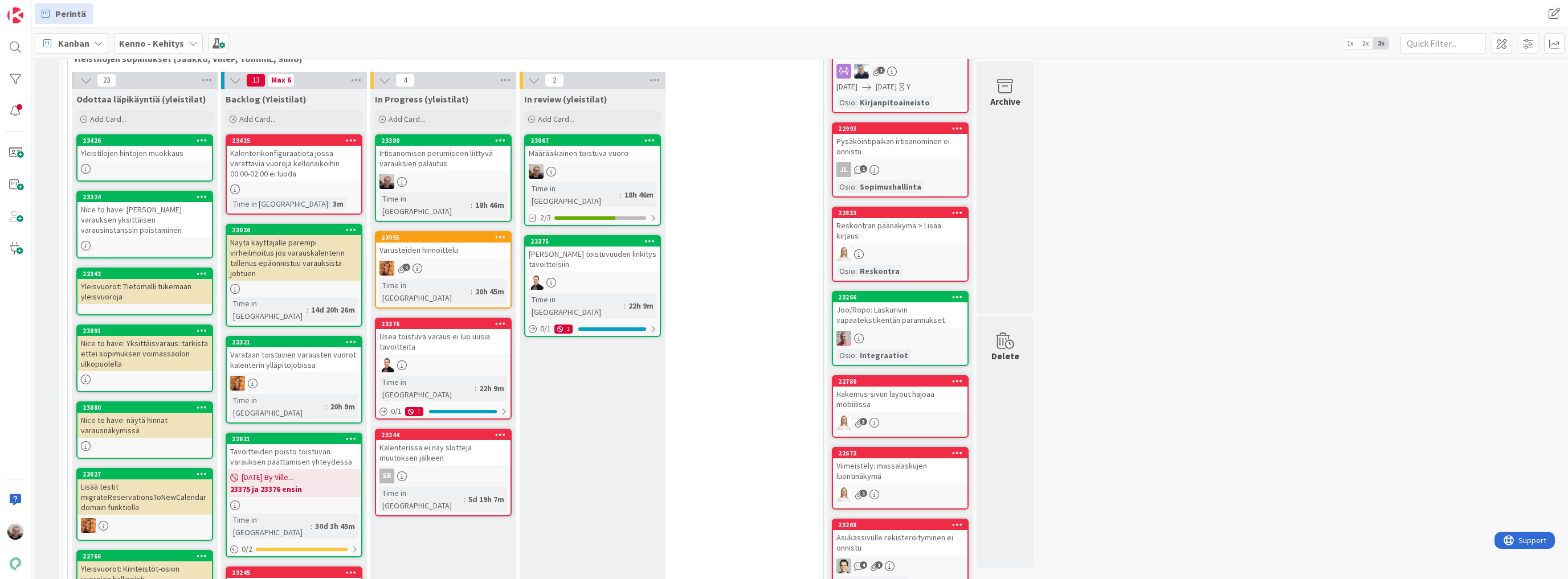
click at [422, 243] on div "Varusteiden hinnoittelu" at bounding box center [443, 250] width 134 height 15
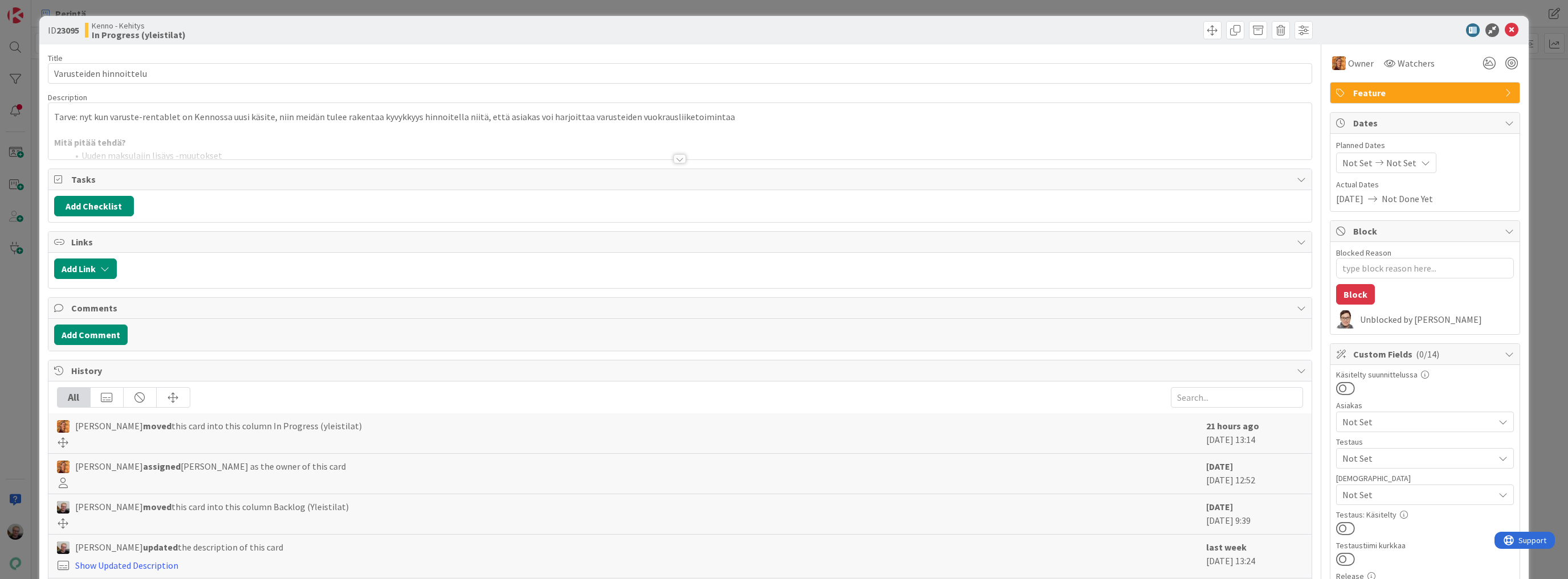
click at [468, 142] on div at bounding box center [680, 144] width 1263 height 29
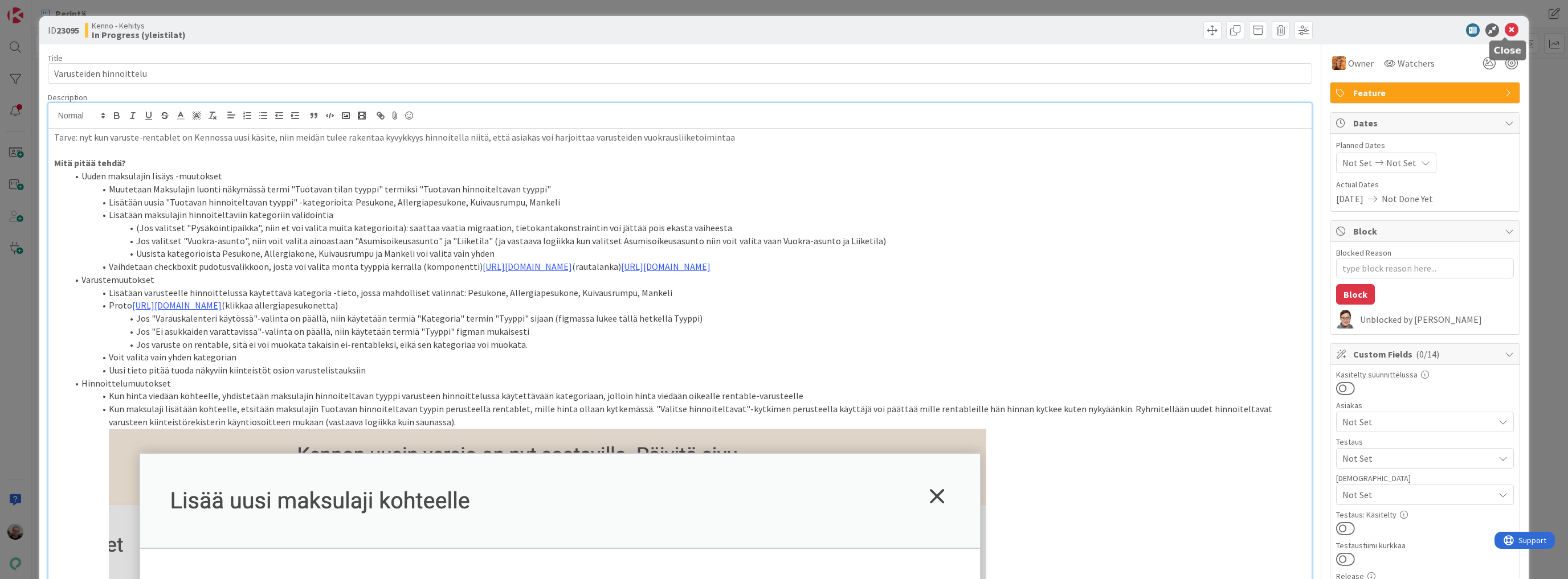
click at [1506, 29] on icon at bounding box center [1512, 31] width 14 height 14
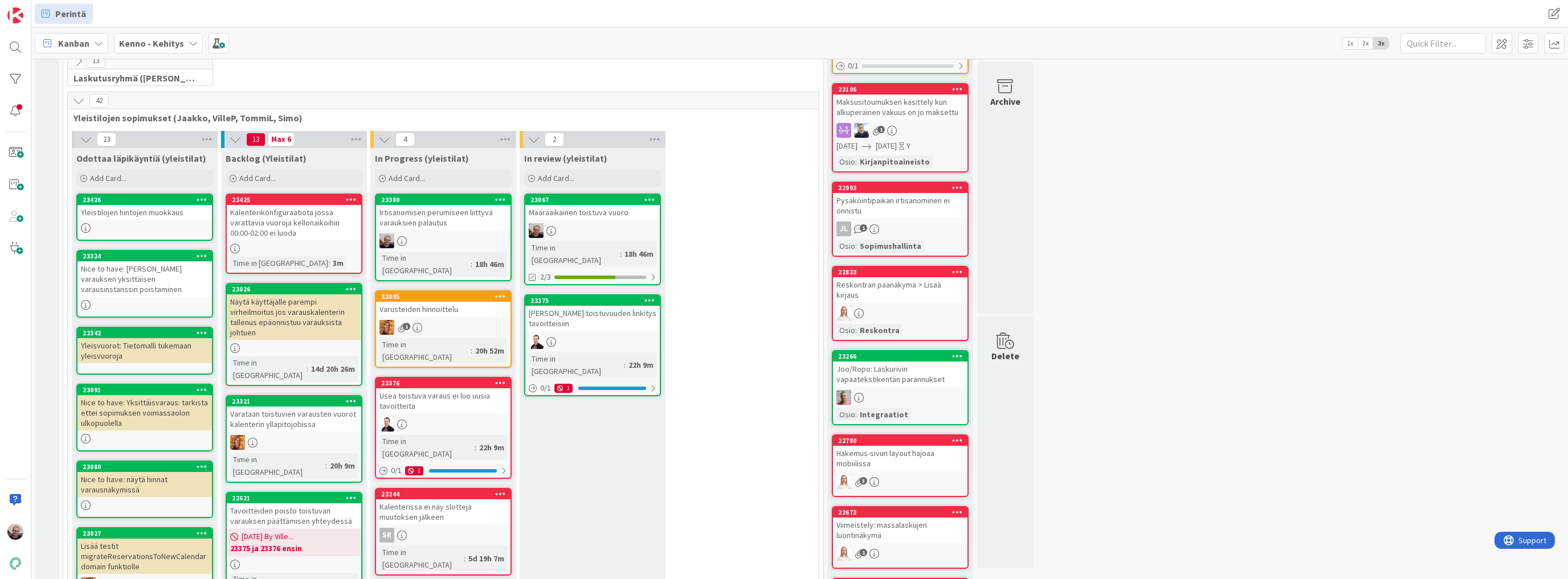
scroll to position [91, 0]
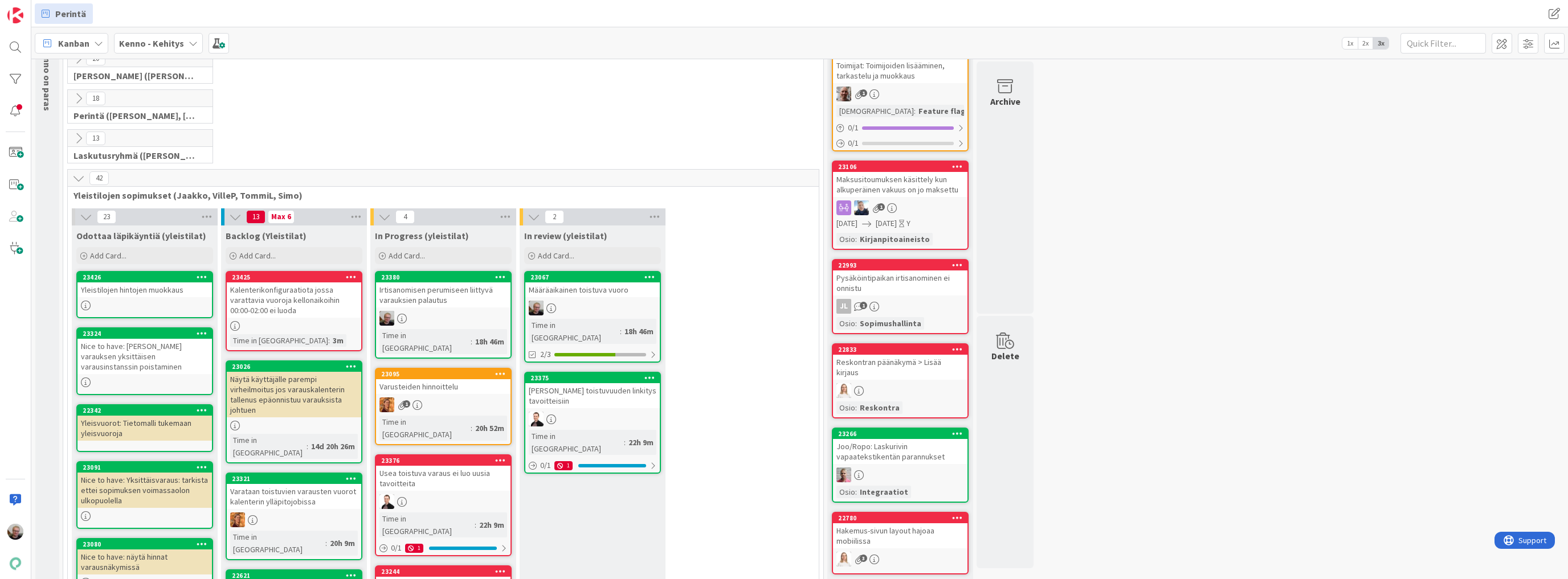
click at [108, 291] on div "Yleistilojen hintojen muokkaus" at bounding box center [145, 289] width 134 height 15
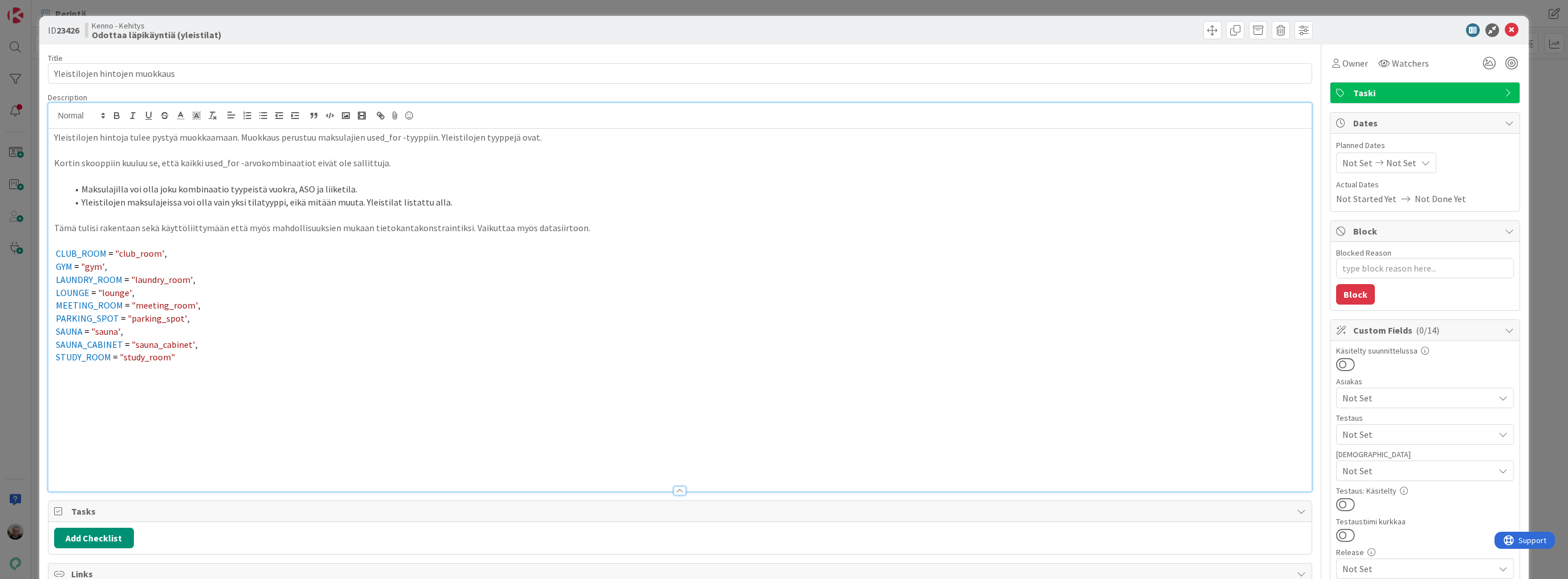
click at [420, 126] on div "Yleistilojen hintoja tulee pystyä muokkaamaan. Muokkaus perustuu maksulajien us…" at bounding box center [680, 297] width 1263 height 389
click at [1505, 32] on icon at bounding box center [1512, 31] width 14 height 14
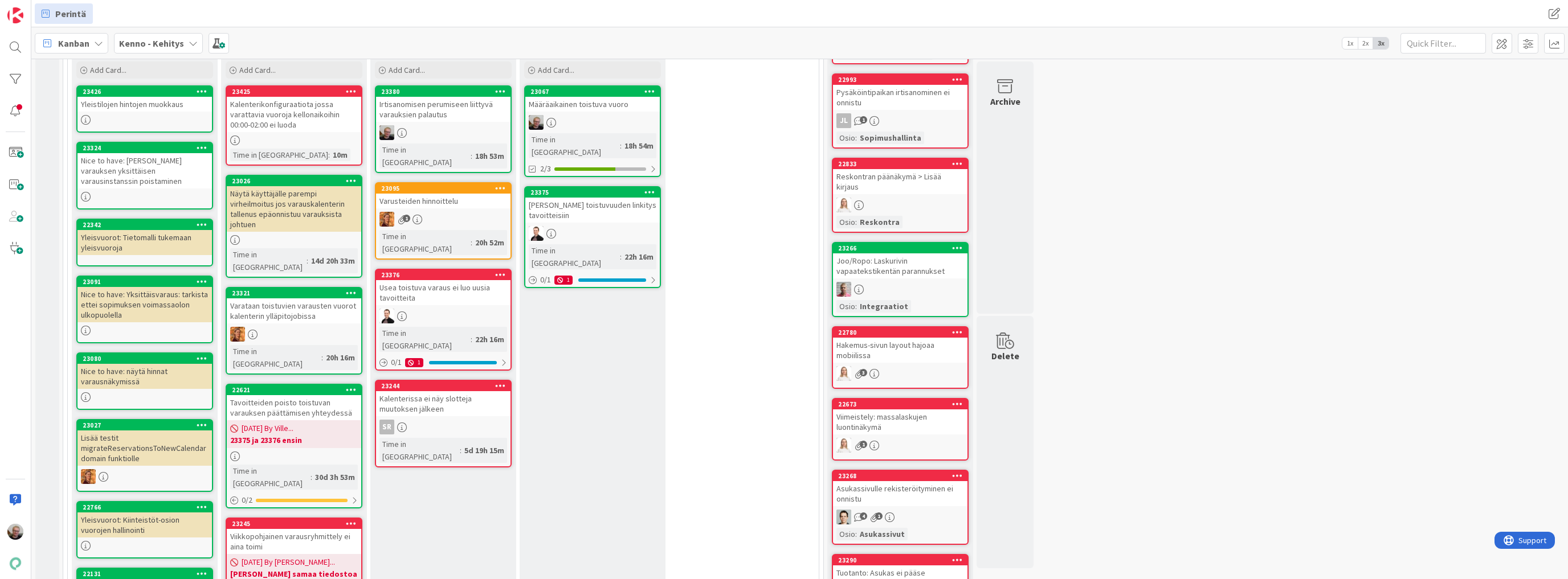
scroll to position [273, 0]
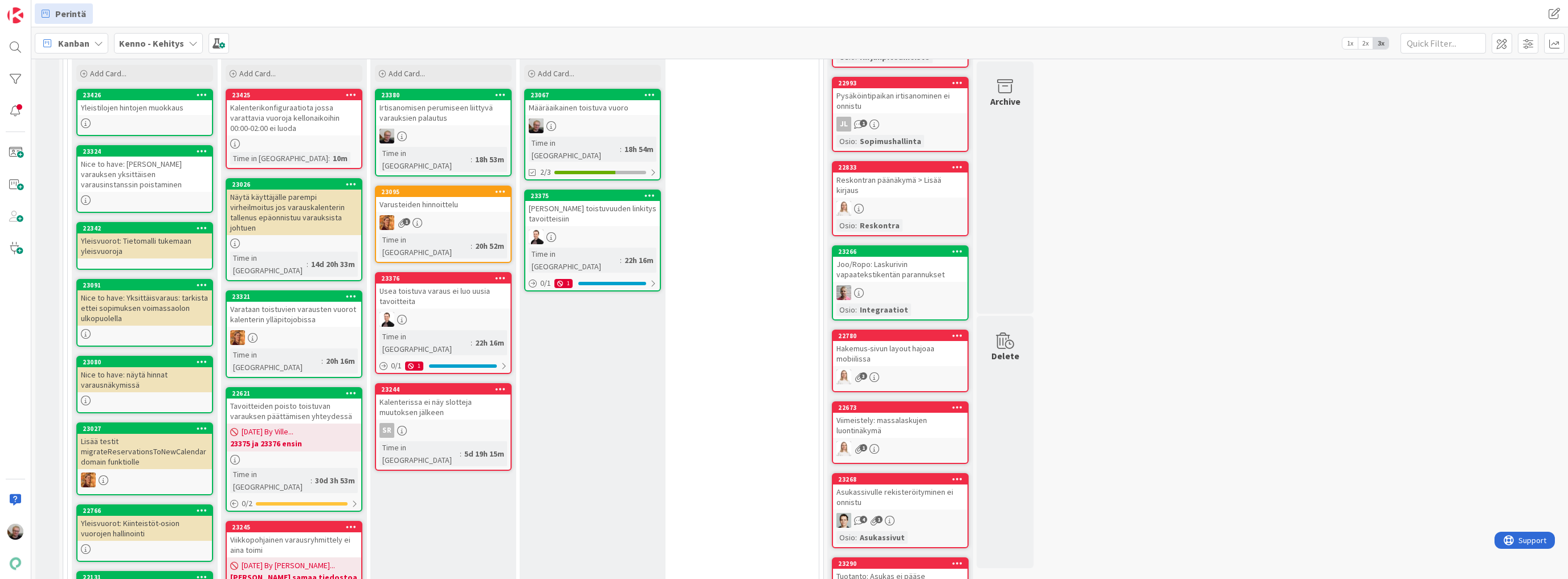
click at [417, 197] on div "Varusteiden hinnoittelu" at bounding box center [443, 204] width 134 height 15
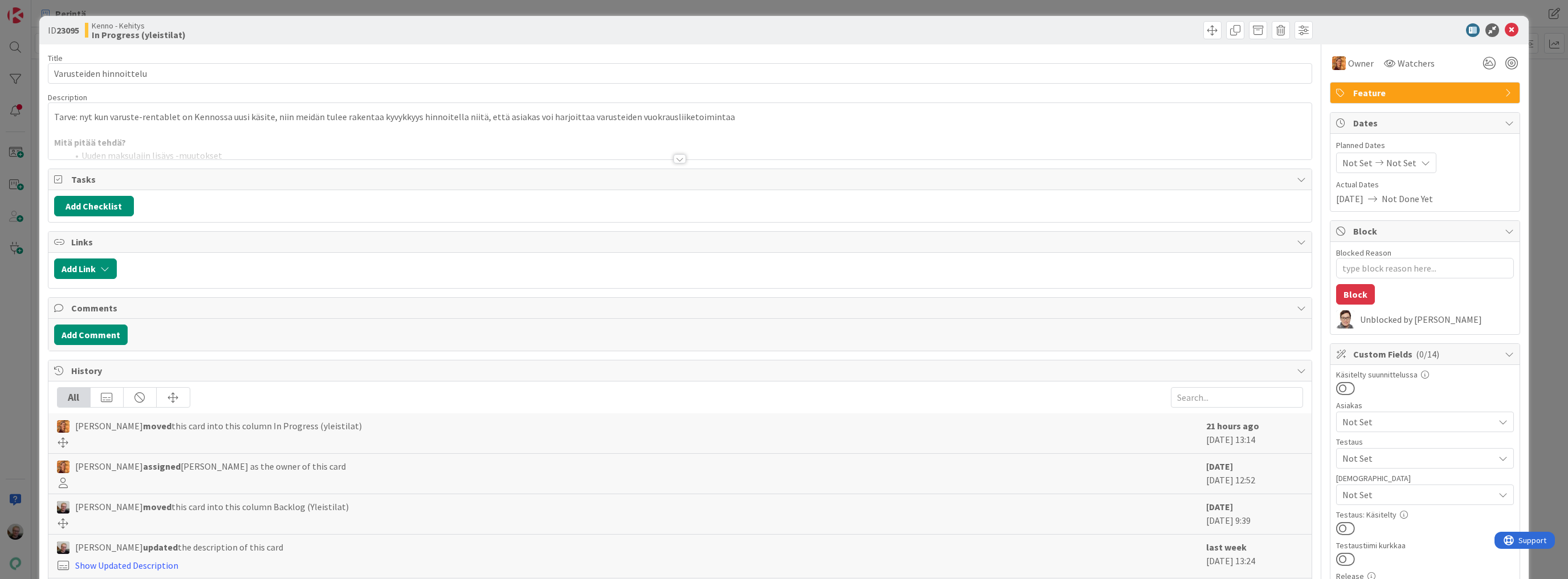
click at [411, 139] on div at bounding box center [680, 144] width 1263 height 29
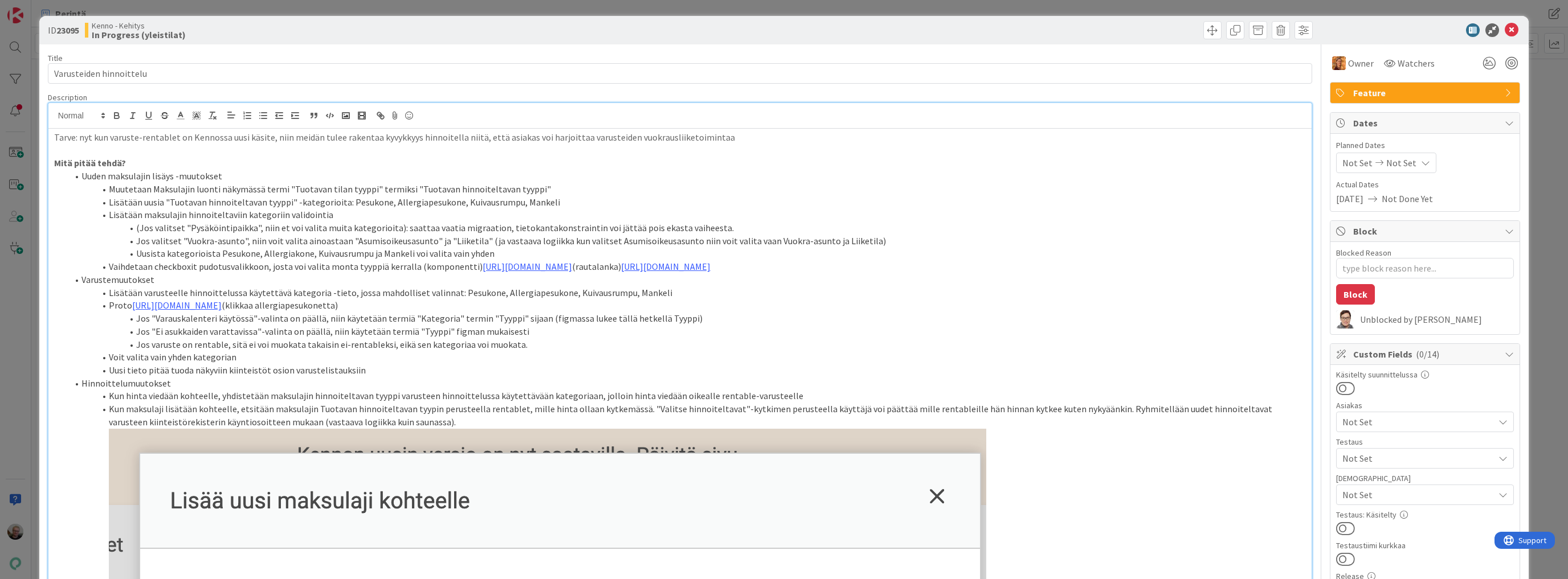
click at [510, 179] on li "Uuden maksulajin lisäys -muutokset" at bounding box center [687, 176] width 1238 height 13
click at [380, 163] on p "Mitä pitää tehdä?" at bounding box center [680, 163] width 1251 height 13
click at [1505, 30] on icon at bounding box center [1512, 31] width 14 height 14
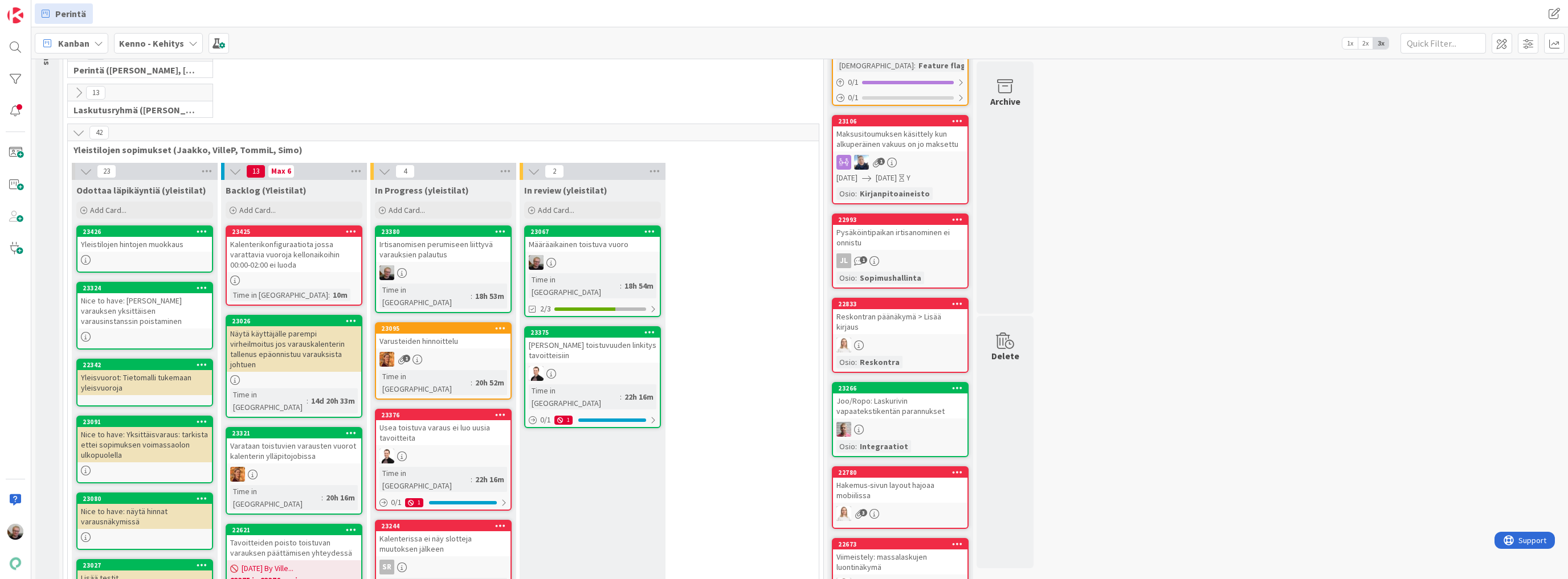
click at [116, 246] on div "Yleistilojen hintojen muokkaus" at bounding box center [145, 244] width 134 height 15
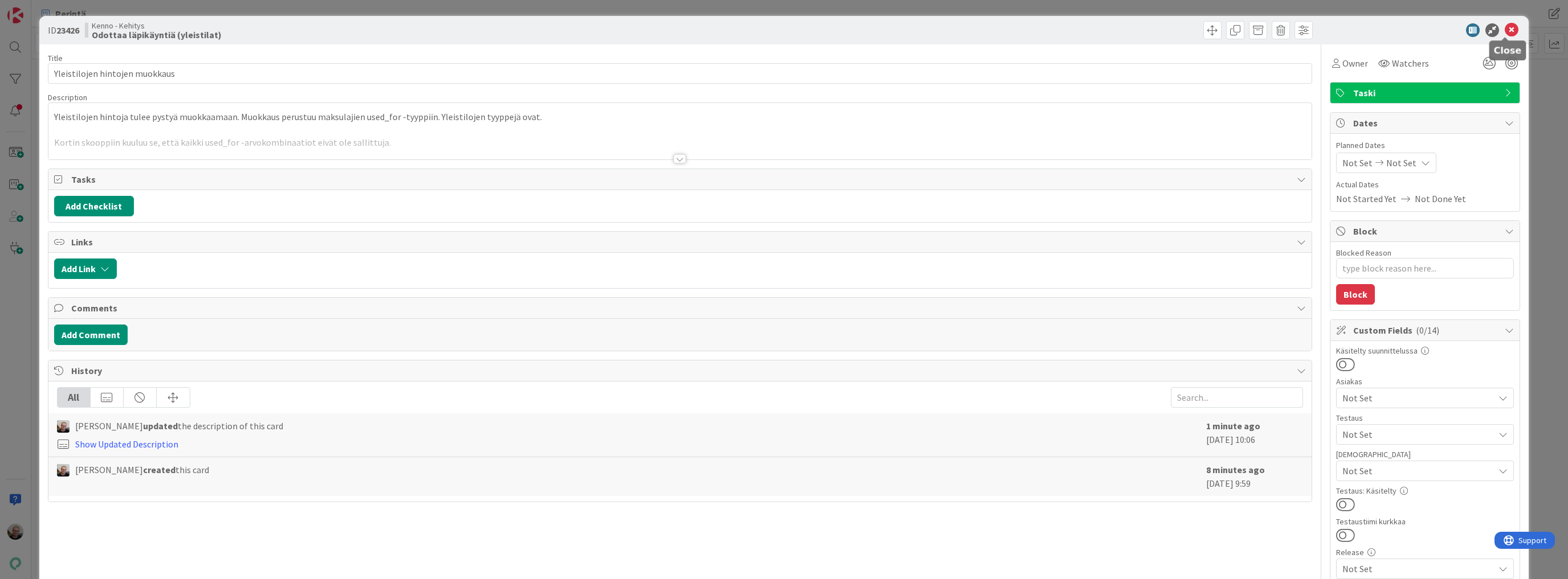
click at [1508, 35] on icon at bounding box center [1512, 31] width 14 height 14
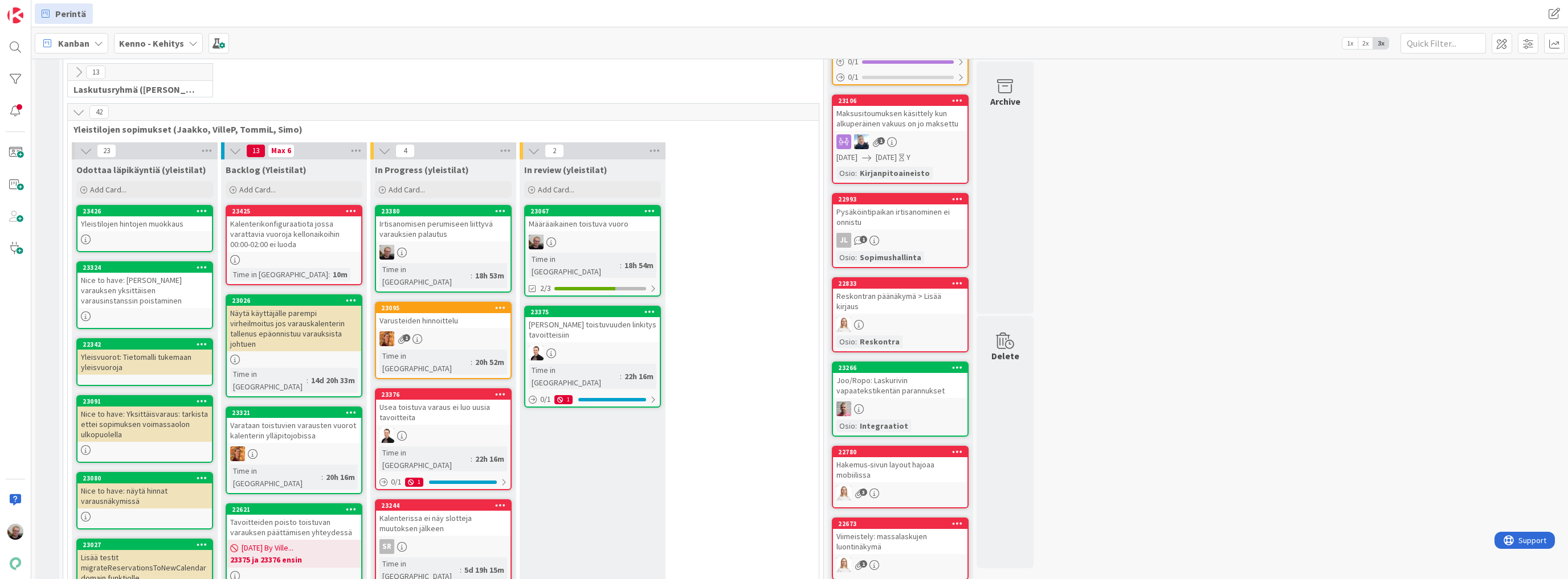
scroll to position [137, 0]
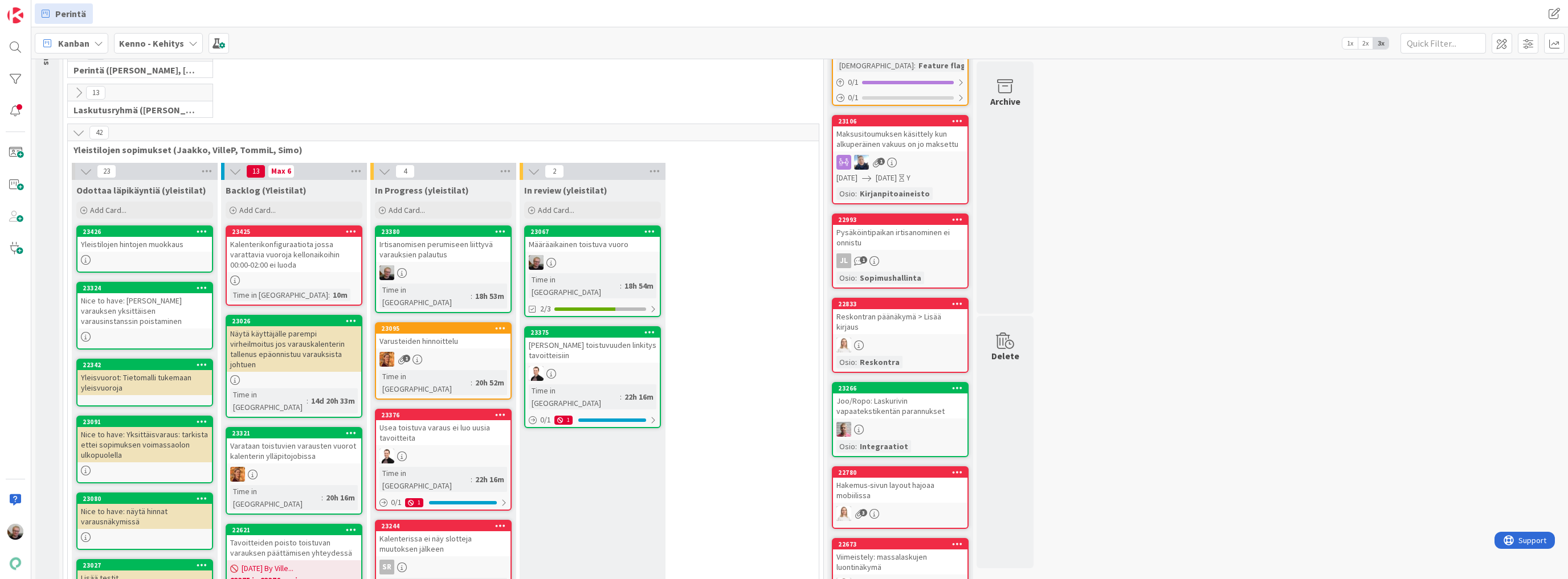
click at [134, 249] on div "Yleistilojen hintojen muokkaus" at bounding box center [145, 244] width 134 height 15
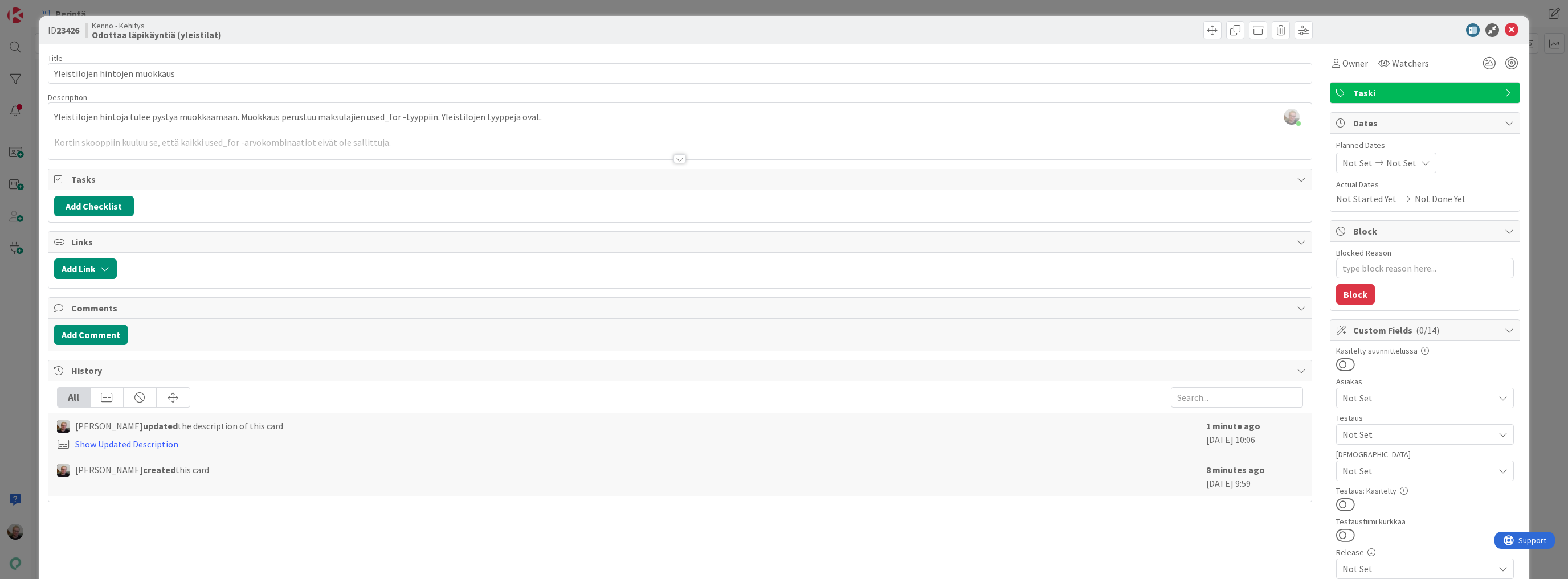
type textarea "x"
click at [1509, 33] on icon at bounding box center [1512, 31] width 14 height 14
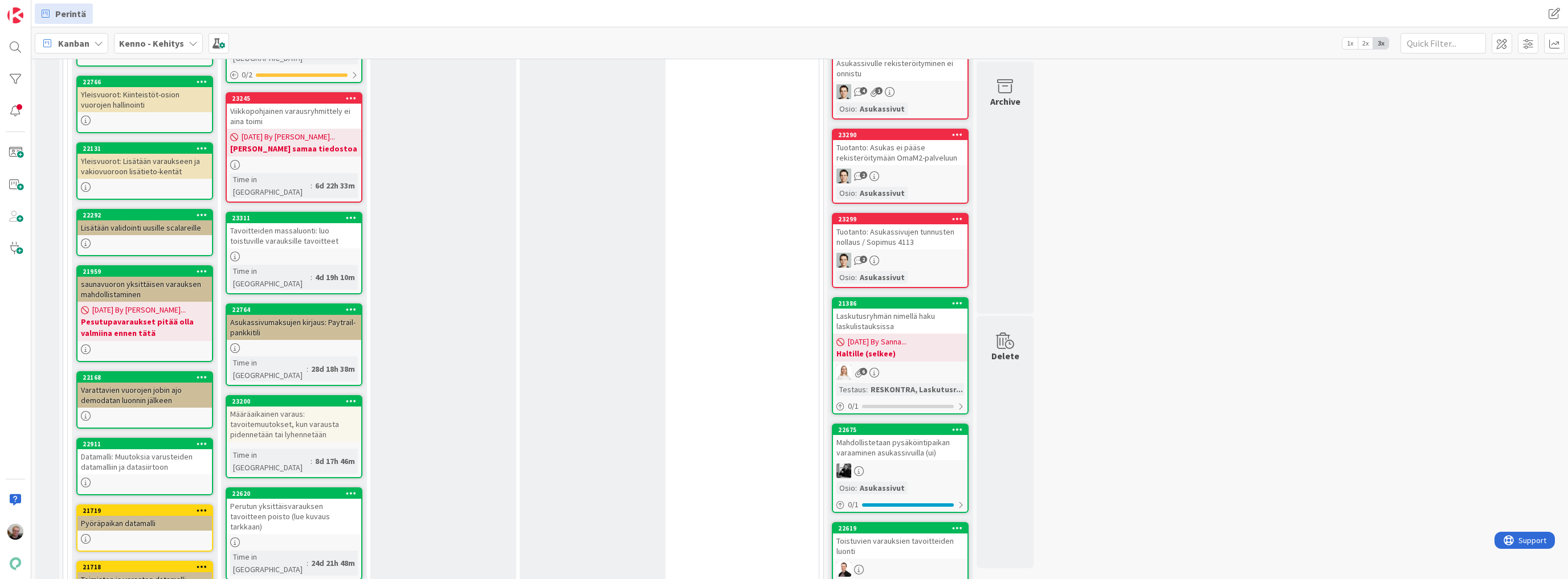
scroll to position [774, 0]
